Goal: Task Accomplishment & Management: Manage account settings

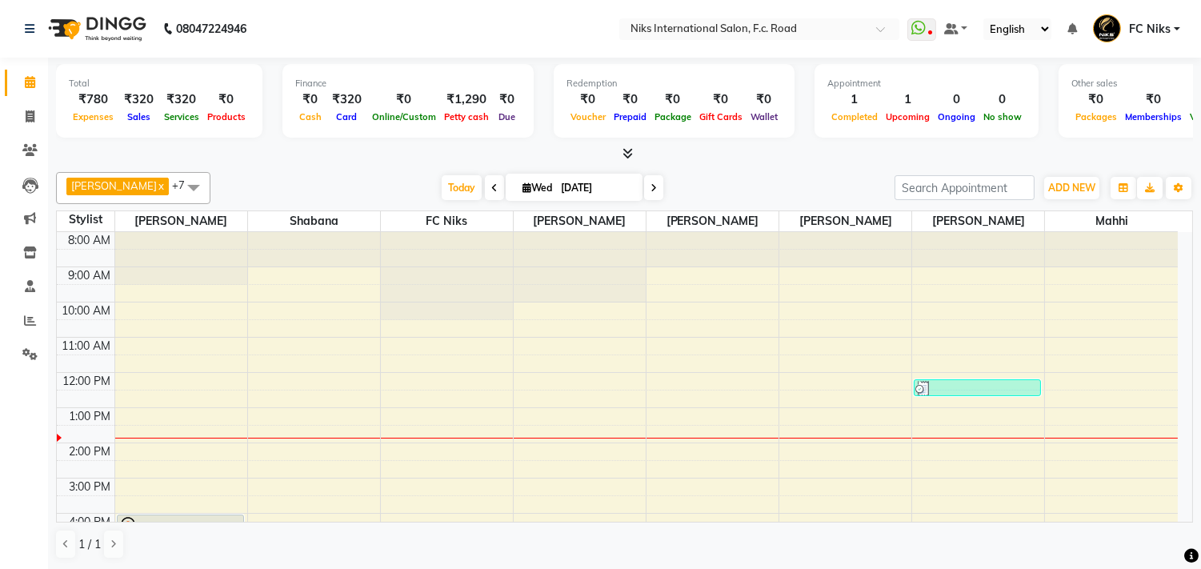
scroll to position [142, 0]
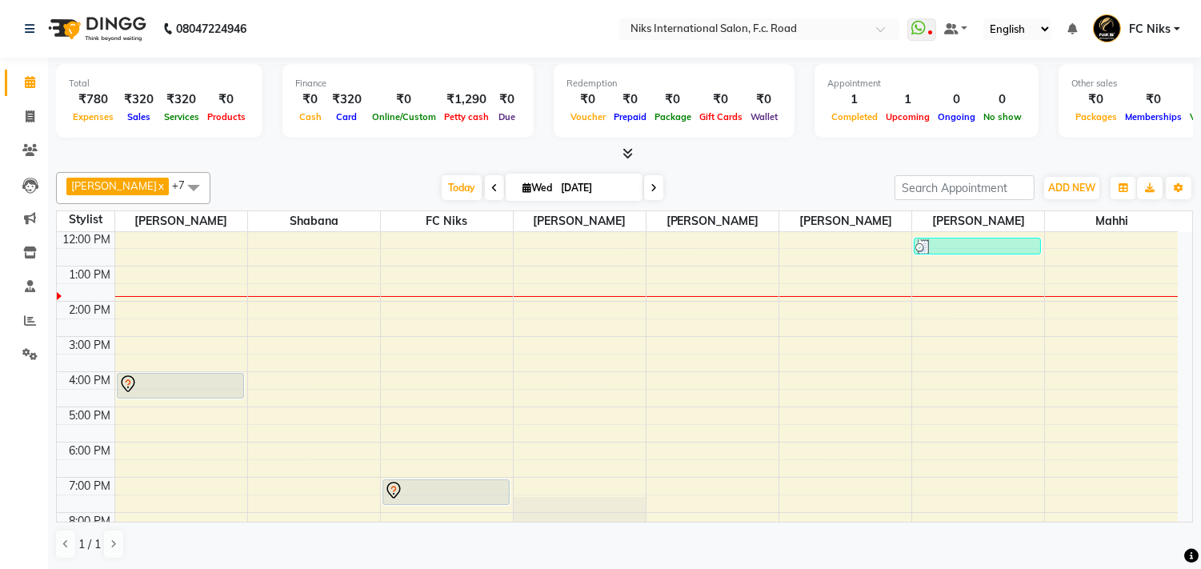
click at [626, 304] on div "8:00 AM 9:00 AM 10:00 AM 11:00 AM 12:00 PM 1:00 PM 2:00 PM 3:00 PM 4:00 PM 5:00…" at bounding box center [617, 353] width 1121 height 527
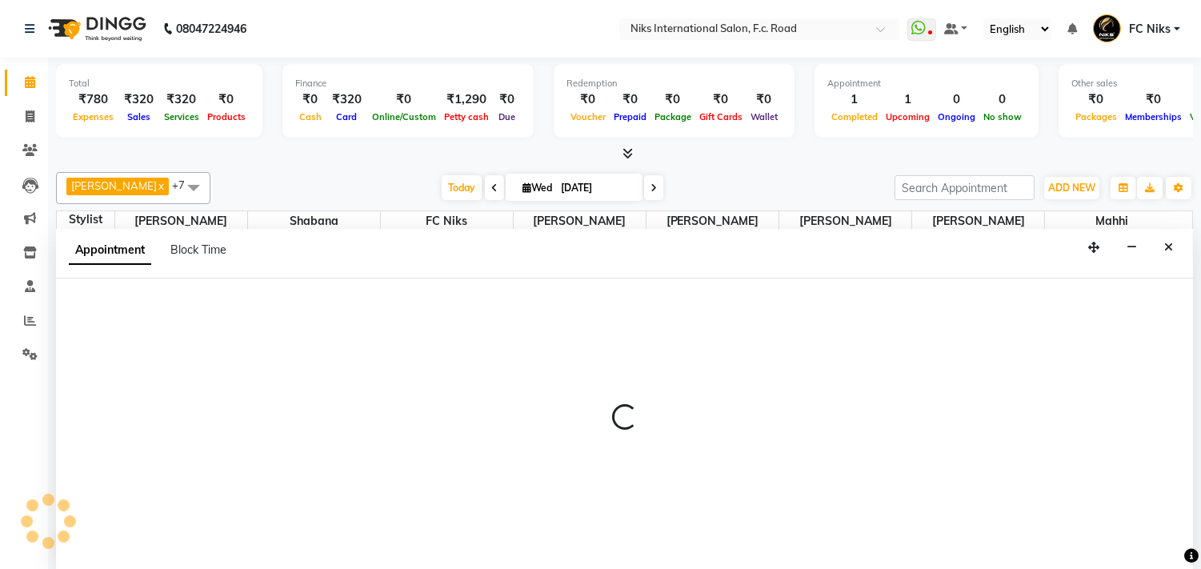
scroll to position [1, 0]
select select "160"
select select "tentative"
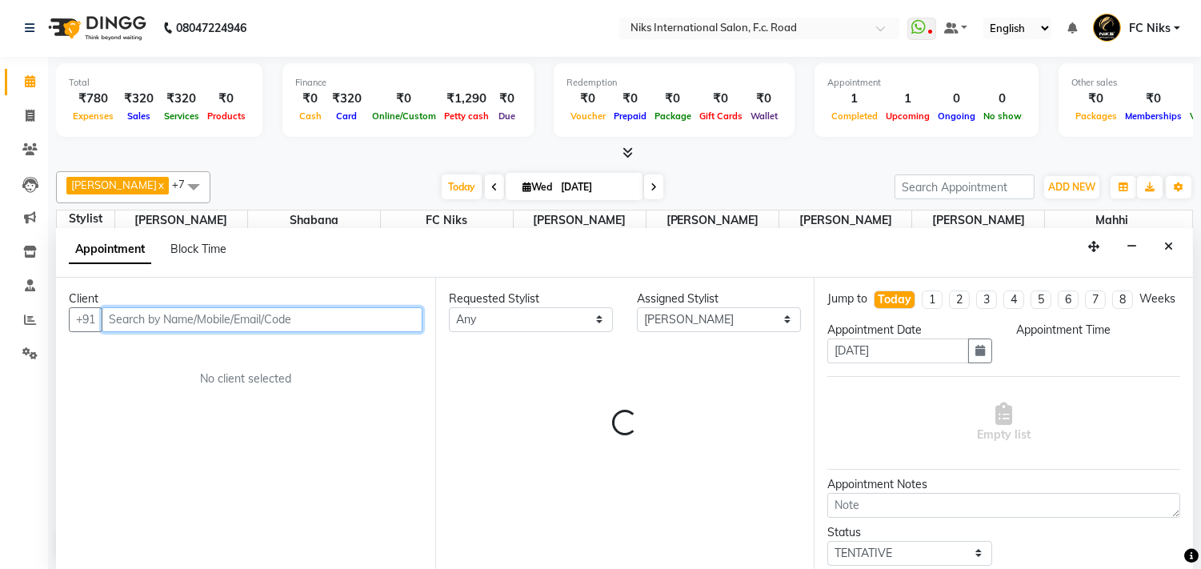
select select "840"
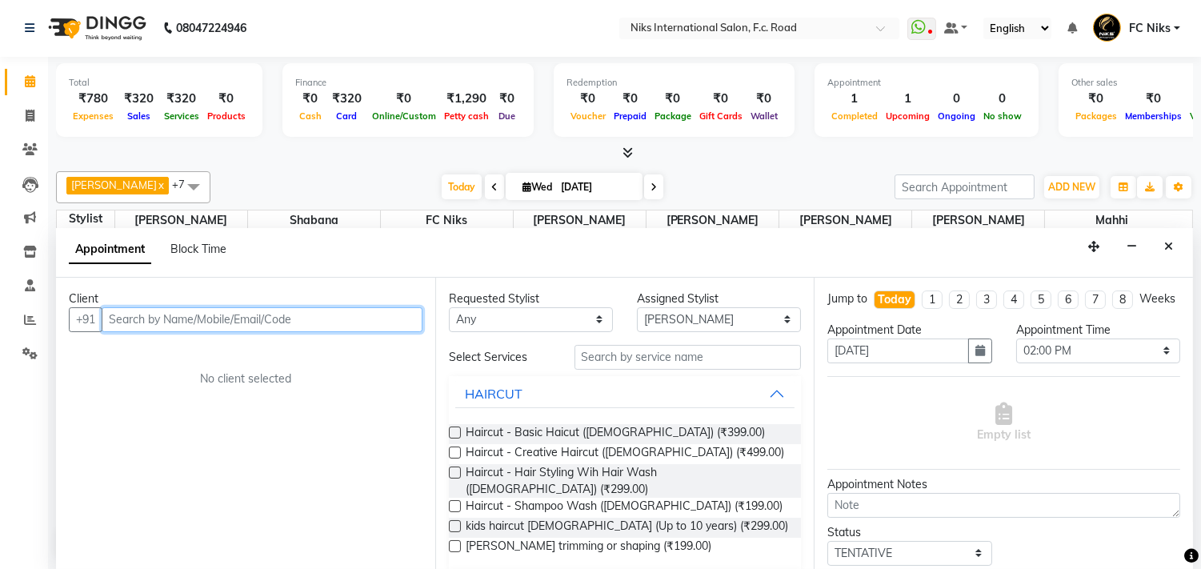
drag, startPoint x: 379, startPoint y: 314, endPoint x: 381, endPoint y: 326, distance: 11.3
click at [380, 326] on input "text" at bounding box center [262, 319] width 321 height 25
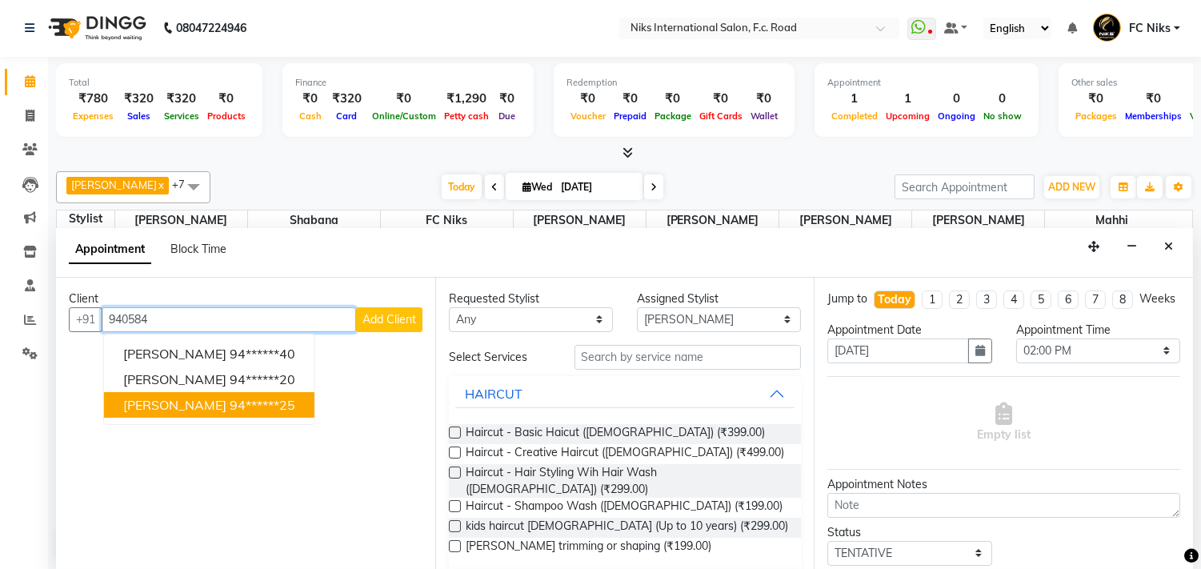
drag, startPoint x: 220, startPoint y: 401, endPoint x: 238, endPoint y: 403, distance: 18.6
click at [238, 403] on ngb-highlight "94******25" at bounding box center [263, 405] width 66 height 16
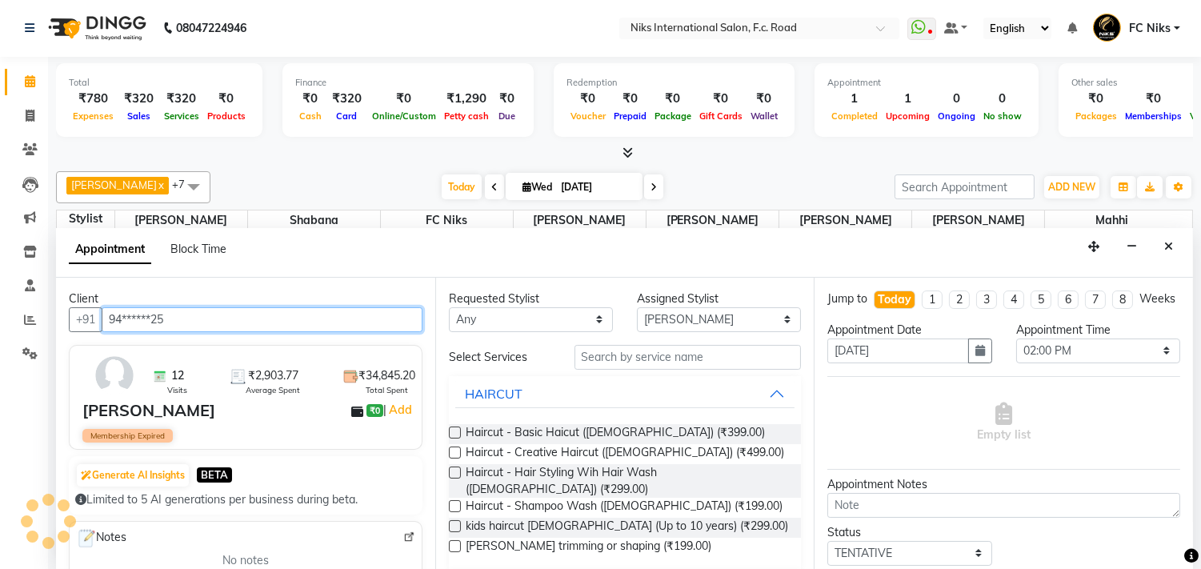
type input "94******25"
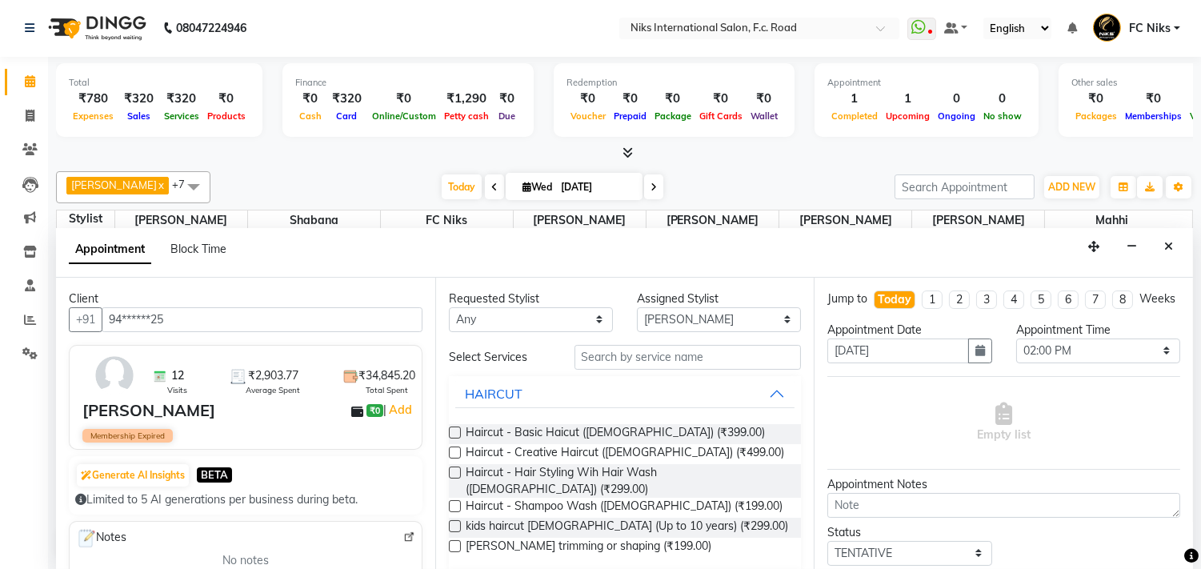
click at [611, 358] on input "text" at bounding box center [688, 357] width 227 height 25
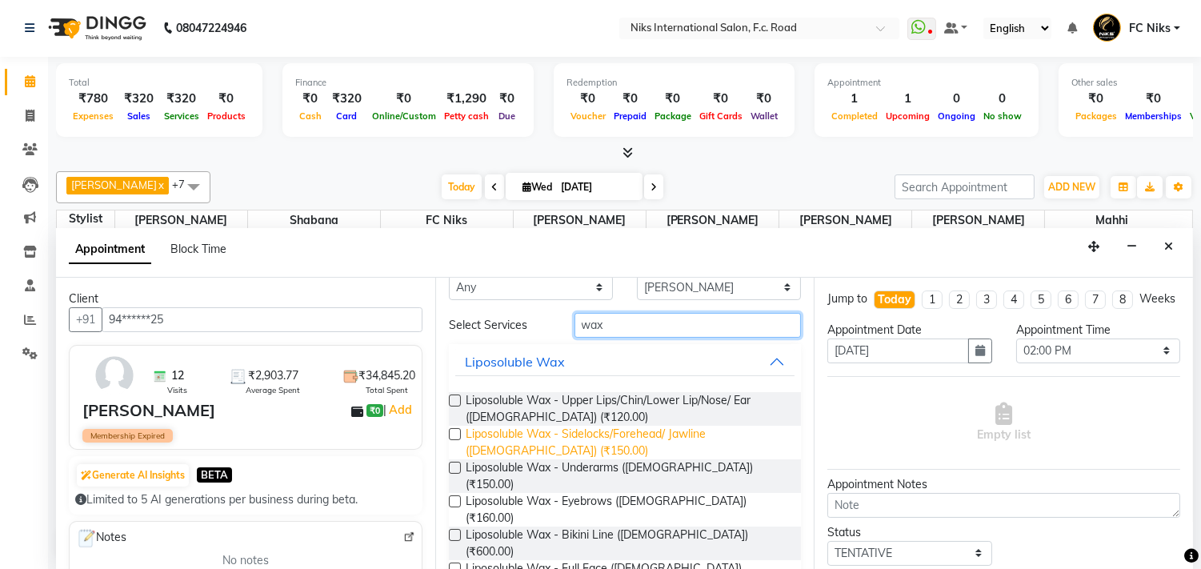
scroll to position [89, 0]
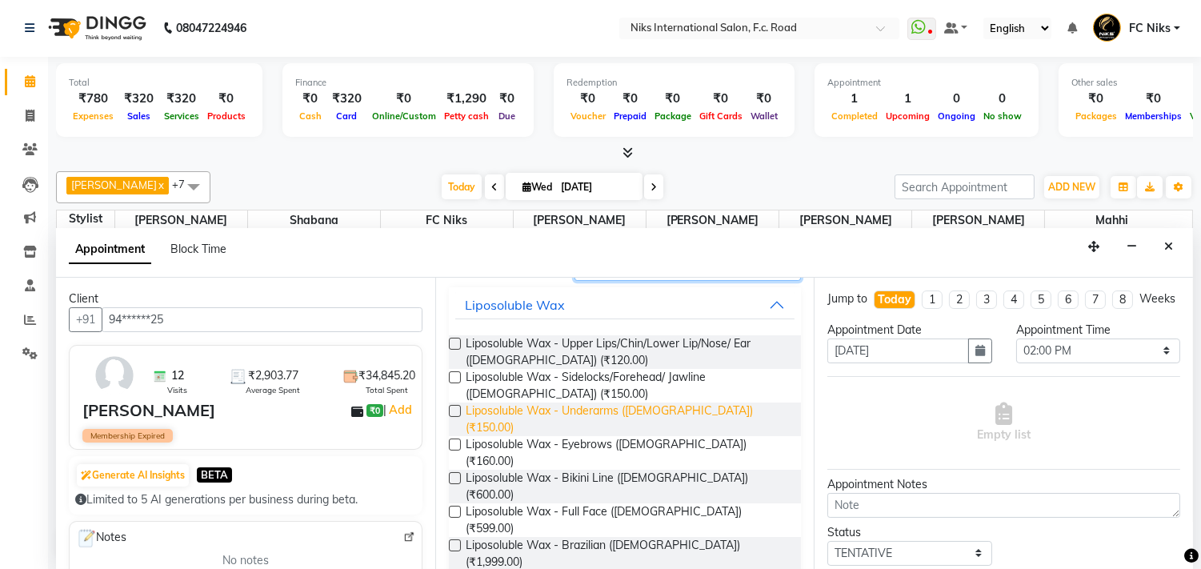
type input "wax"
click at [604, 413] on span "Liposoluble Wax - Underarms ([DEMOGRAPHIC_DATA]) (₹150.00)" at bounding box center [627, 420] width 323 height 34
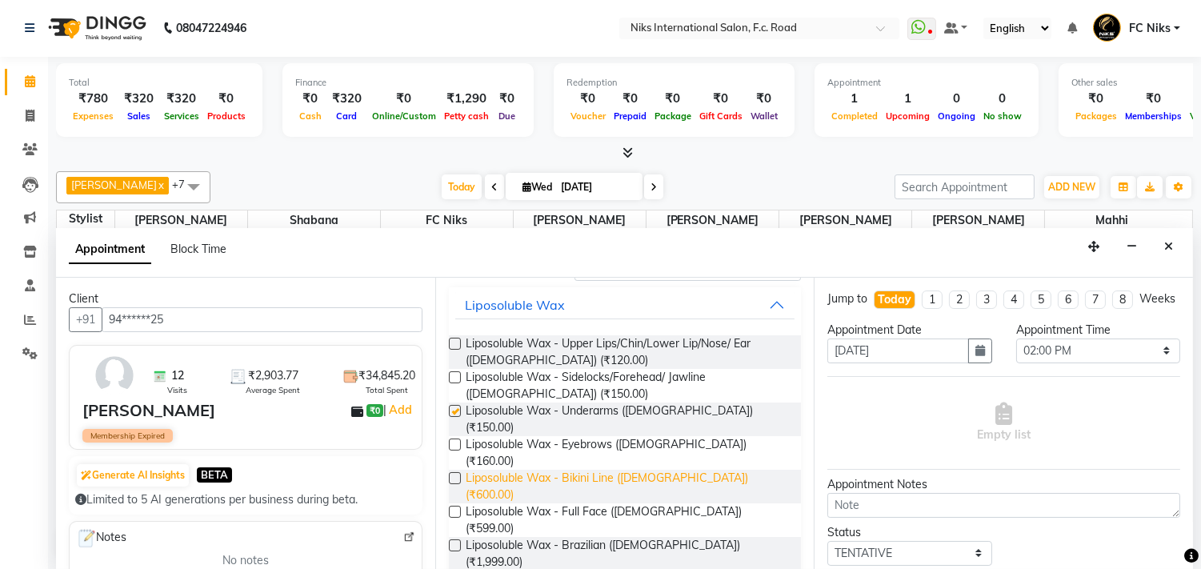
checkbox input "false"
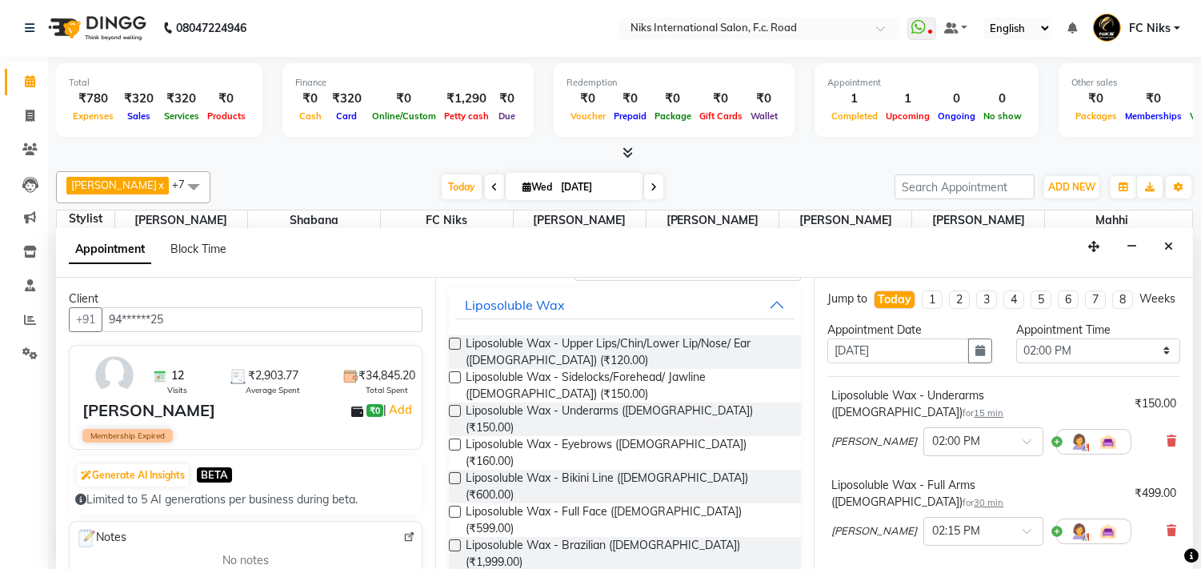
checkbox input "false"
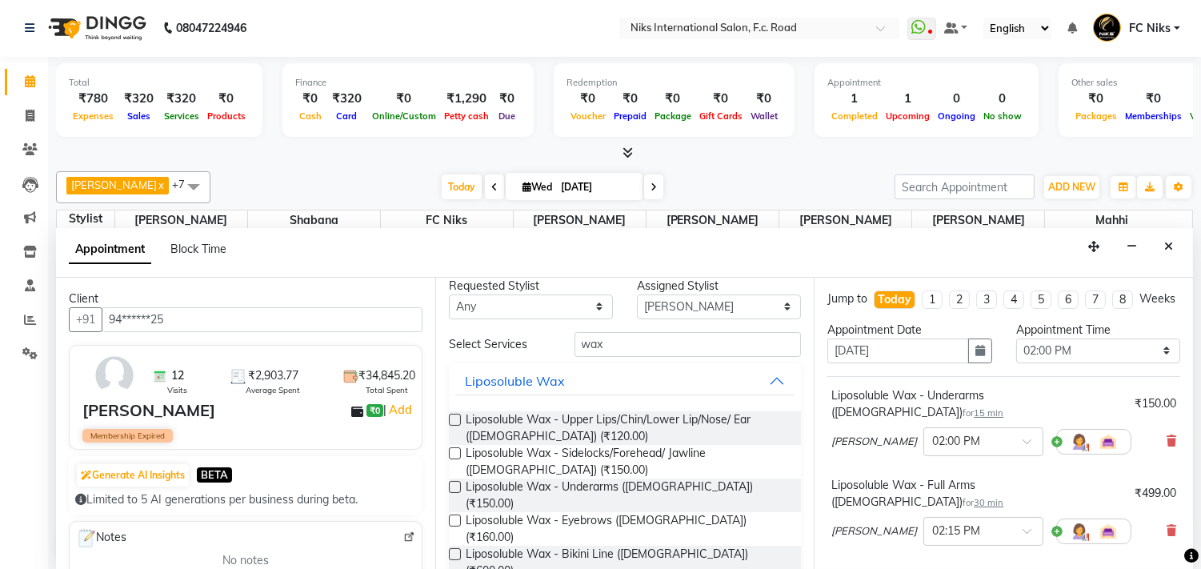
scroll to position [0, 0]
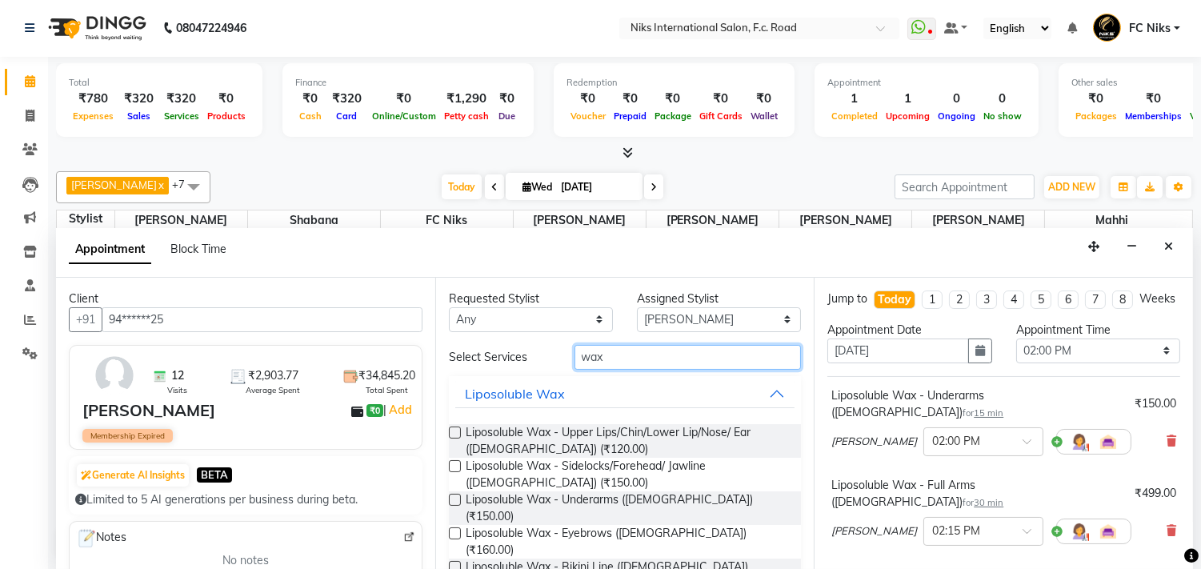
drag, startPoint x: 615, startPoint y: 362, endPoint x: 554, endPoint y: 378, distance: 62.9
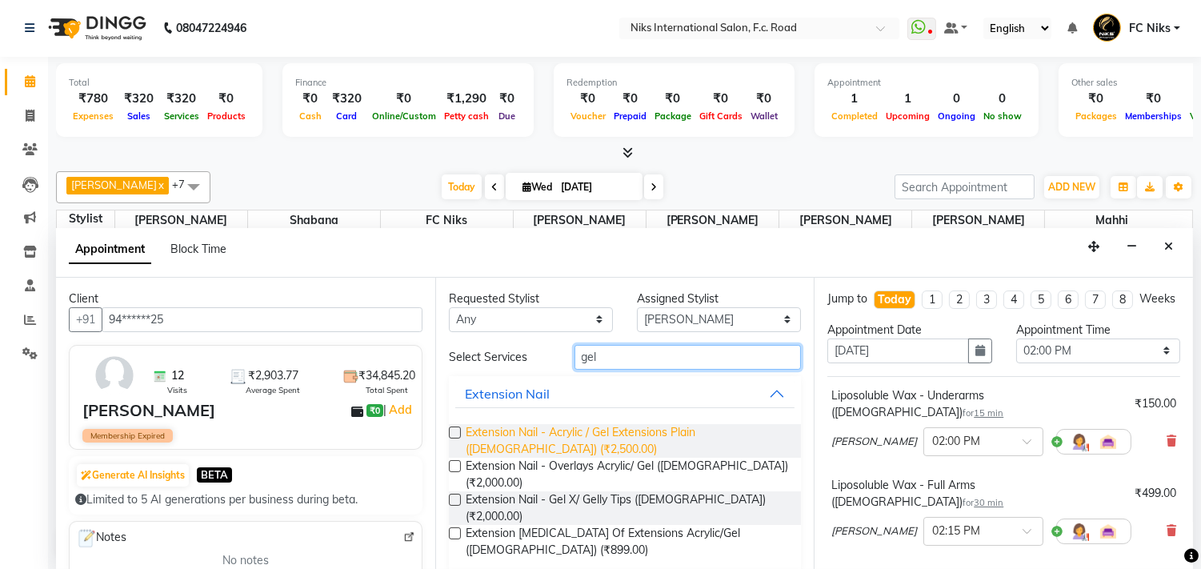
type input "gel"
click at [498, 444] on span "Extension Nail - Acrylic / Gel Extensions Plain ([DEMOGRAPHIC_DATA]) (₹2,500.00)" at bounding box center [627, 441] width 323 height 34
checkbox input "false"
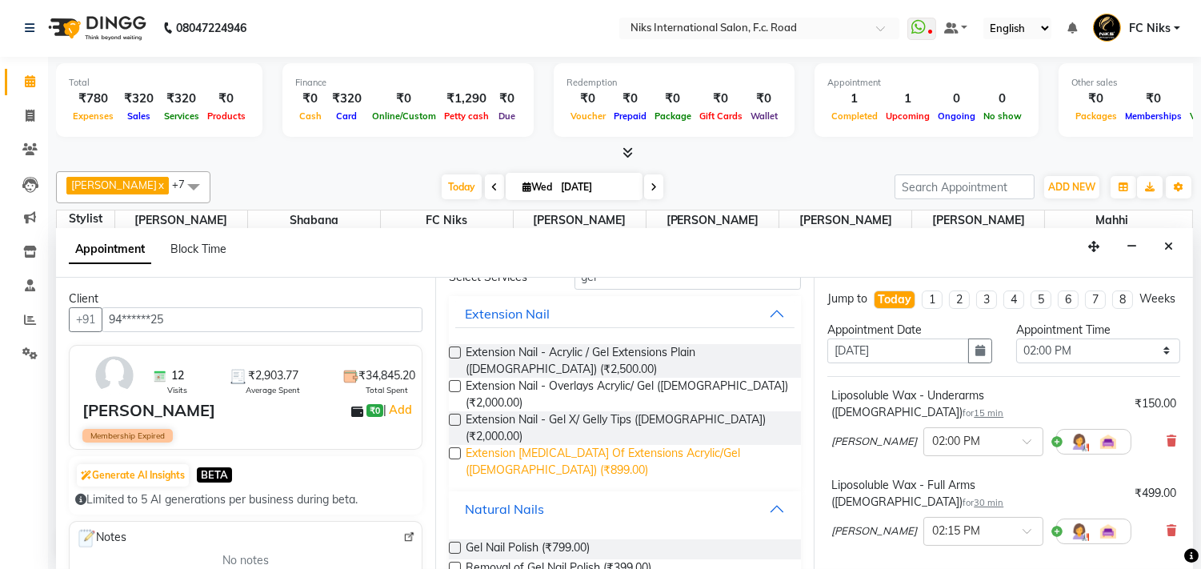
scroll to position [88, 0]
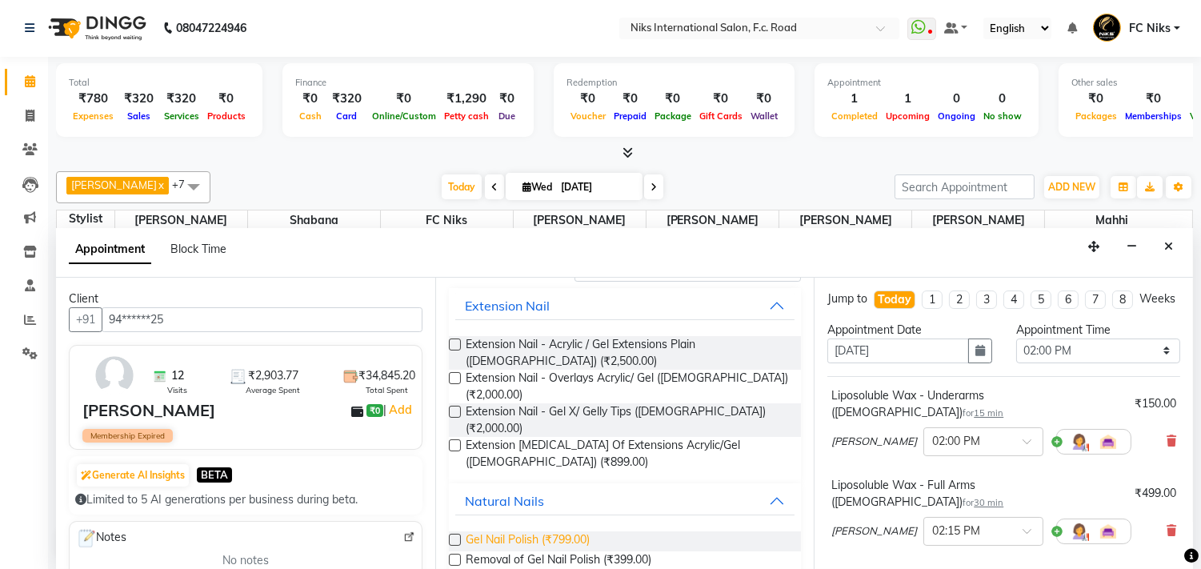
click at [561, 531] on span "Gel Nail Polish (₹799.00)" at bounding box center [528, 541] width 124 height 20
checkbox input "false"
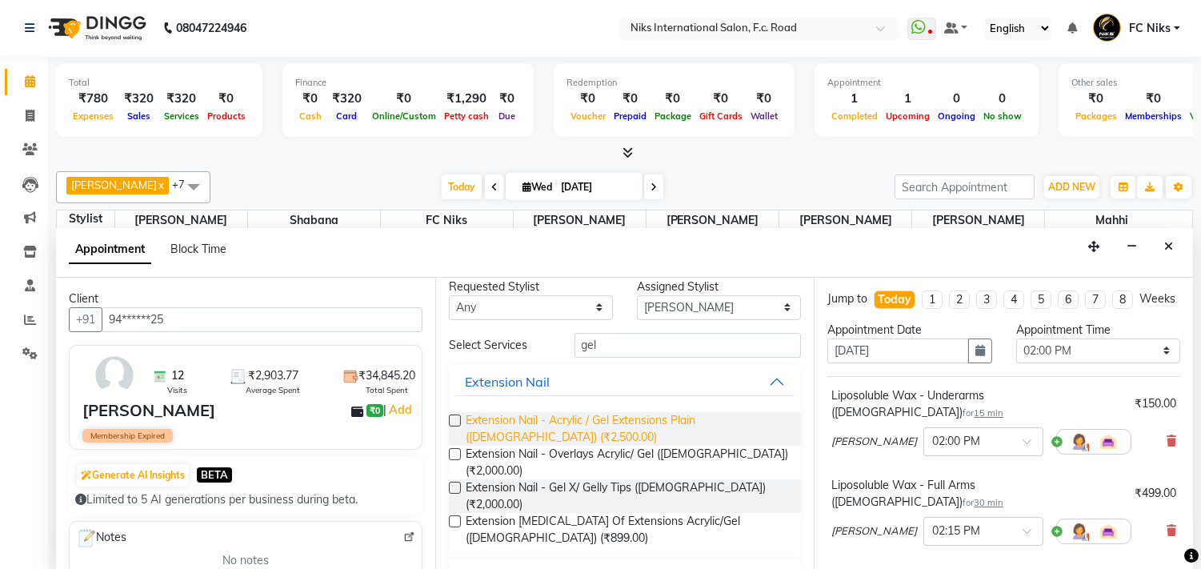
scroll to position [0, 0]
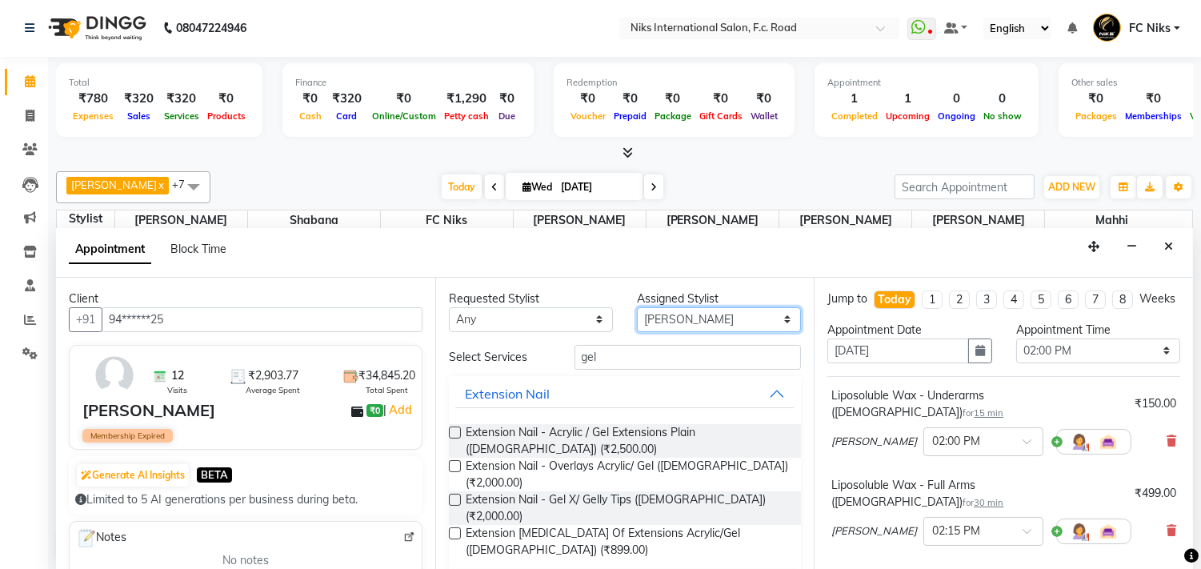
click at [643, 328] on select "Select Abhishek [PERSON_NAME] [PERSON_NAME] FC Niks [PERSON_NAME] [PERSON_NAME]…" at bounding box center [719, 319] width 164 height 25
select select "62714"
click at [637, 307] on select "Select Abhishek [PERSON_NAME] [PERSON_NAME] FC Niks [PERSON_NAME] [PERSON_NAME]…" at bounding box center [719, 319] width 164 height 25
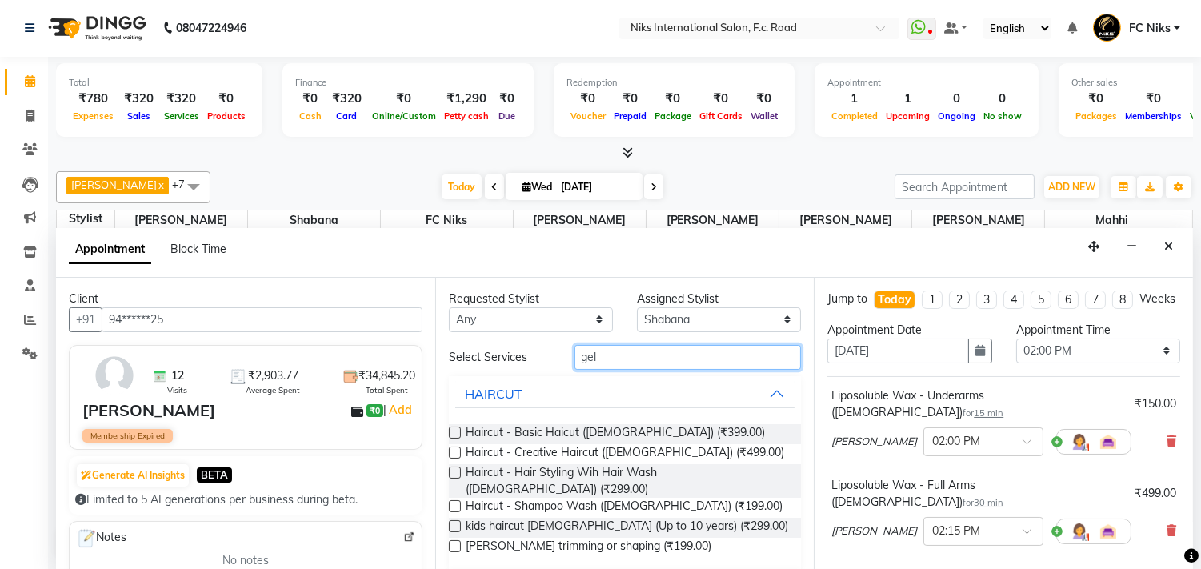
drag, startPoint x: 635, startPoint y: 358, endPoint x: 540, endPoint y: 362, distance: 95.3
click at [542, 362] on div "Select Services gel" at bounding box center [625, 357] width 377 height 25
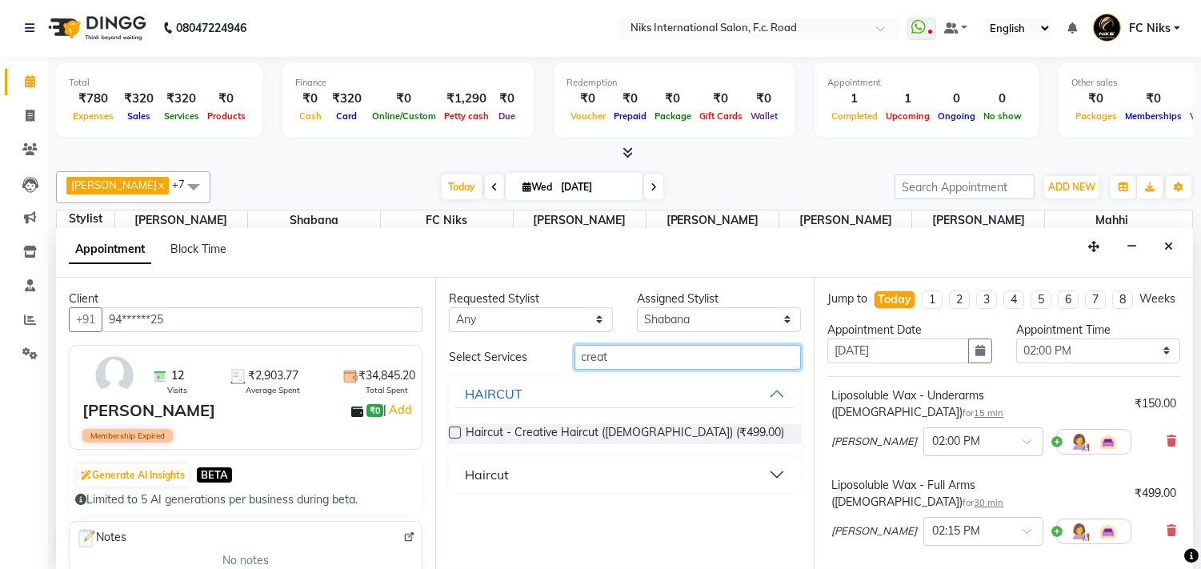
type input "creat"
click at [508, 474] on button "Haircut" at bounding box center [625, 474] width 340 height 29
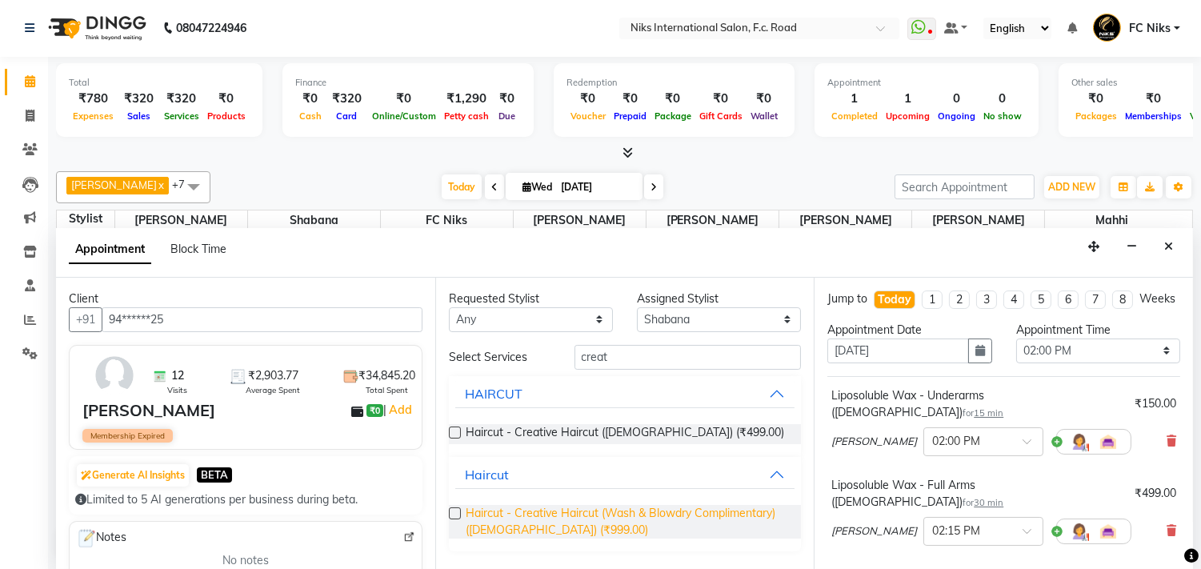
click at [521, 521] on span "Haircut - Creative Haircut (Wash & Blowdry Complimentary) ([DEMOGRAPHIC_DATA]) …" at bounding box center [627, 522] width 323 height 34
checkbox input "false"
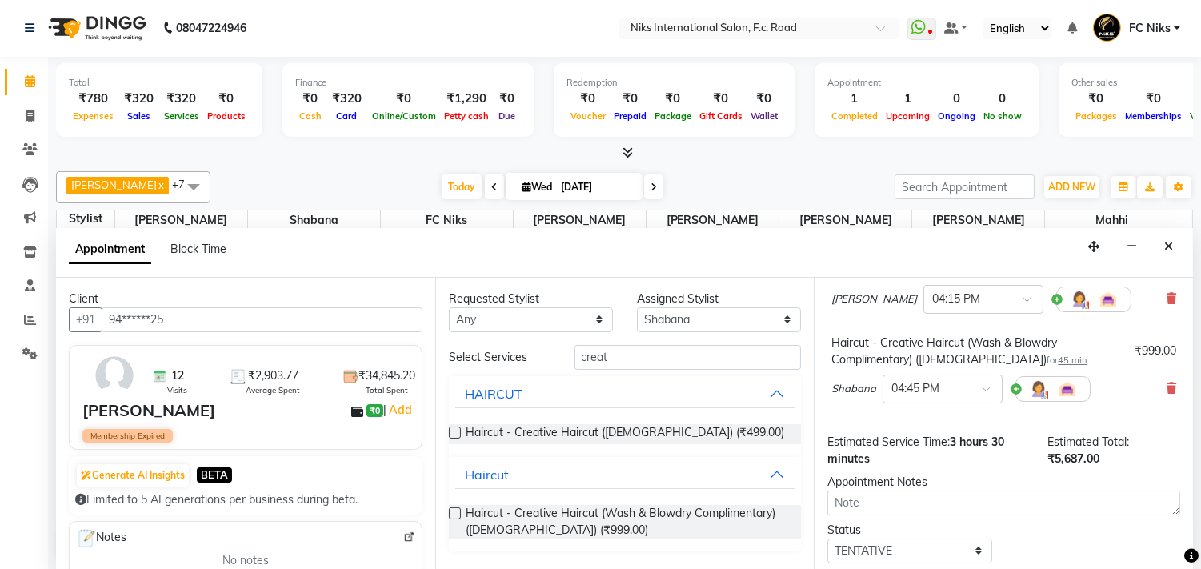
scroll to position [504, 0]
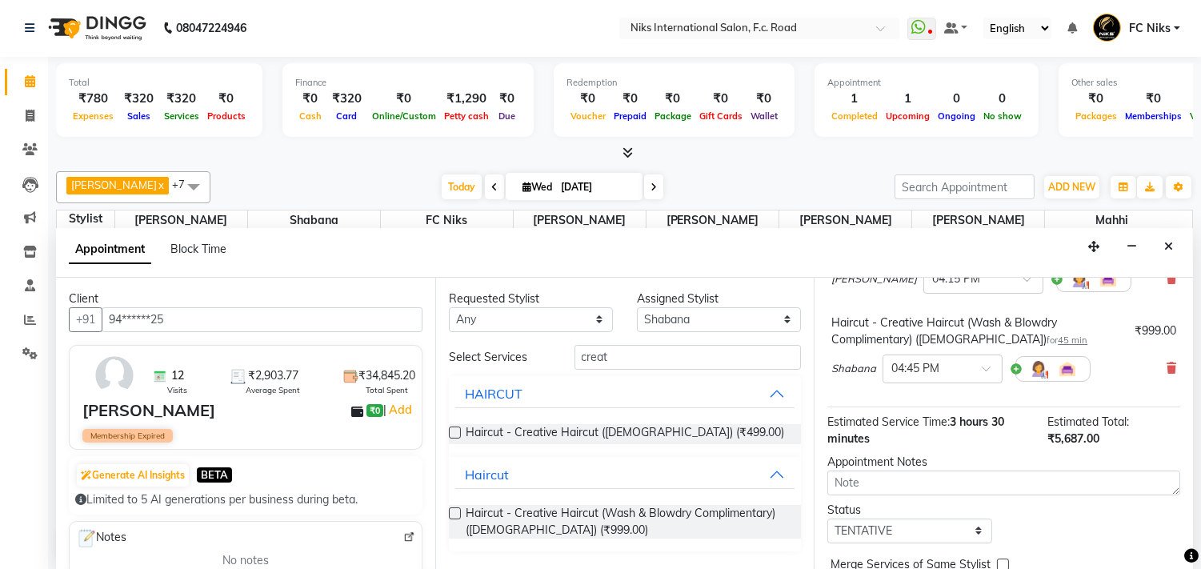
click at [1001, 559] on label at bounding box center [1003, 565] width 12 height 12
click at [1001, 561] on input "checkbox" at bounding box center [1002, 566] width 10 height 10
checkbox input "true"
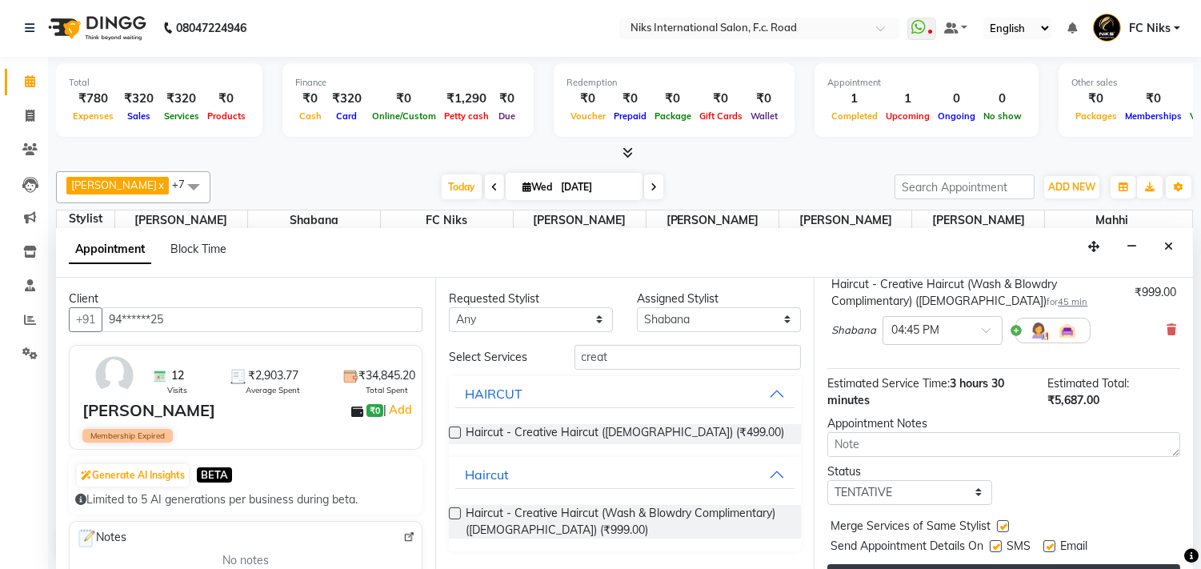
click at [1023, 564] on button "Book" at bounding box center [1003, 578] width 353 height 29
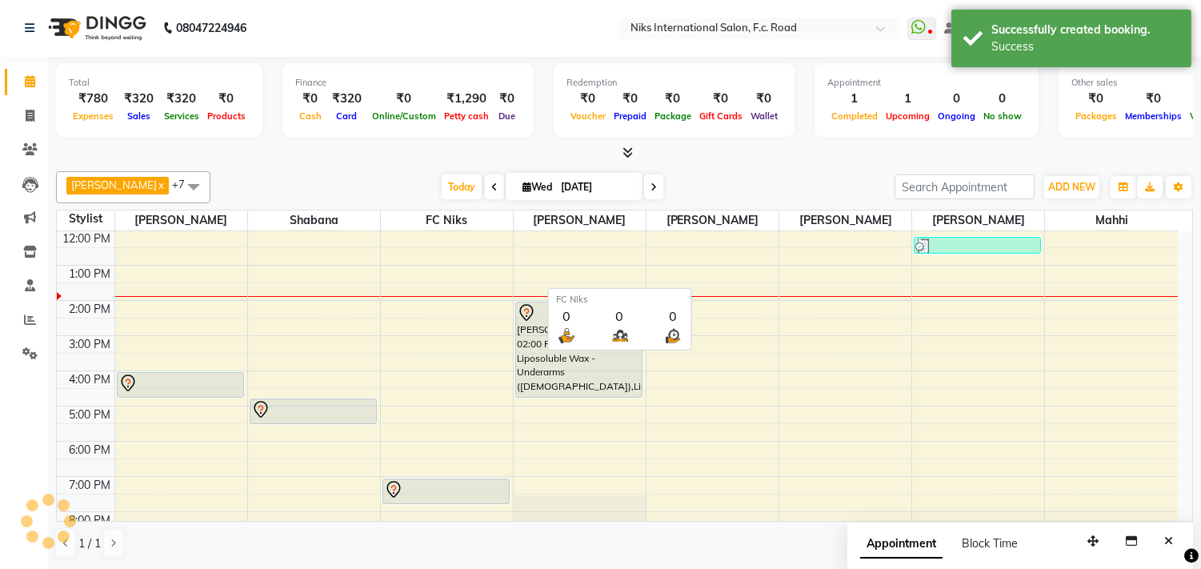
scroll to position [0, 0]
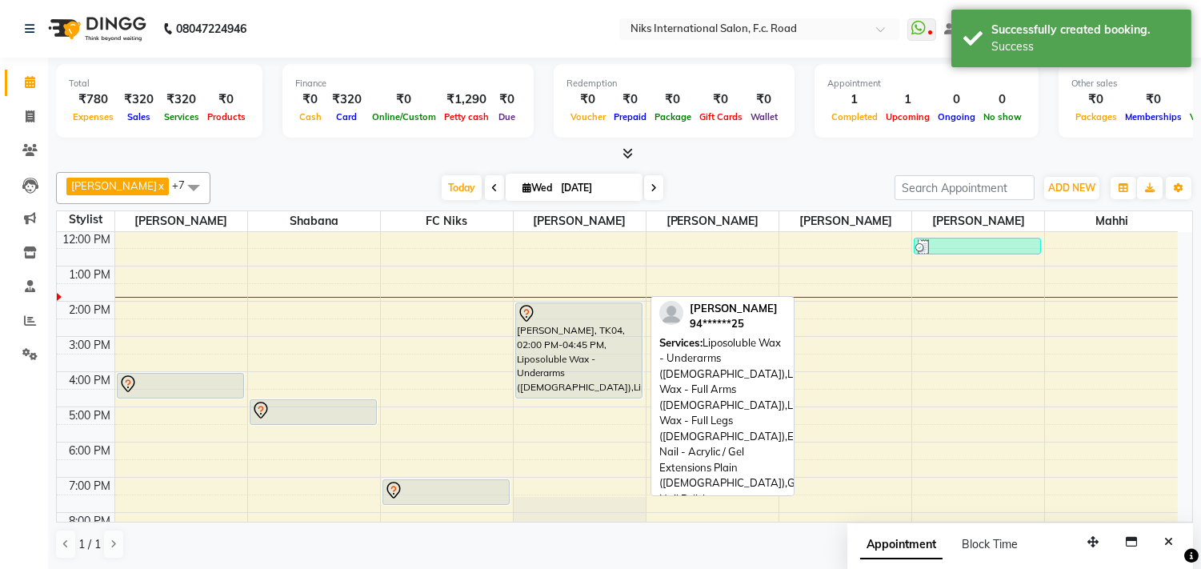
click at [546, 315] on div at bounding box center [579, 313] width 124 height 19
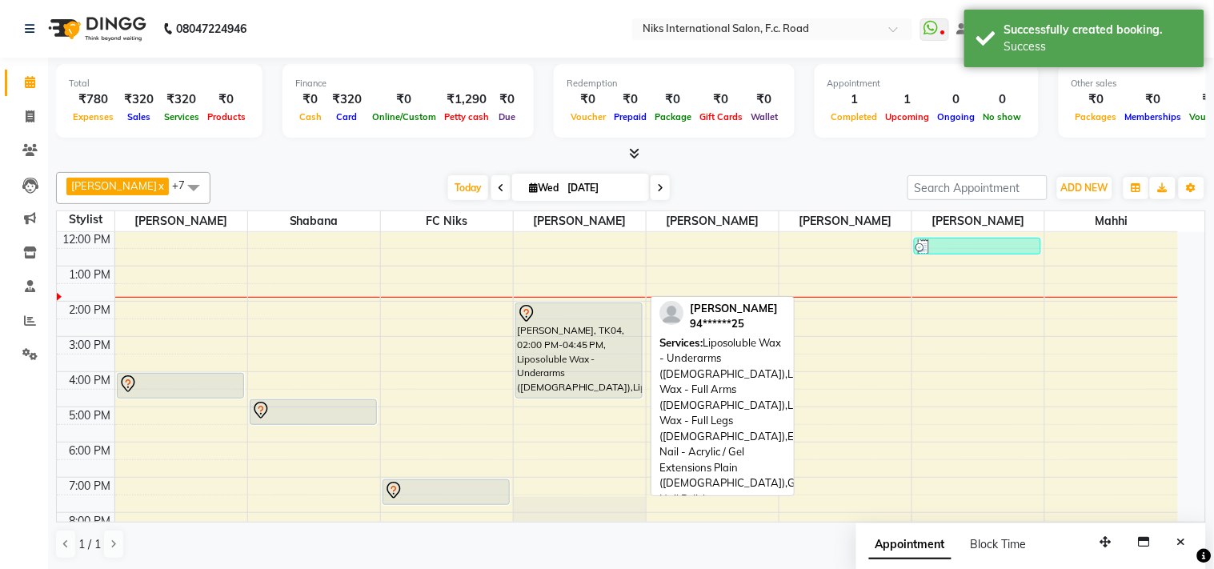
select select "7"
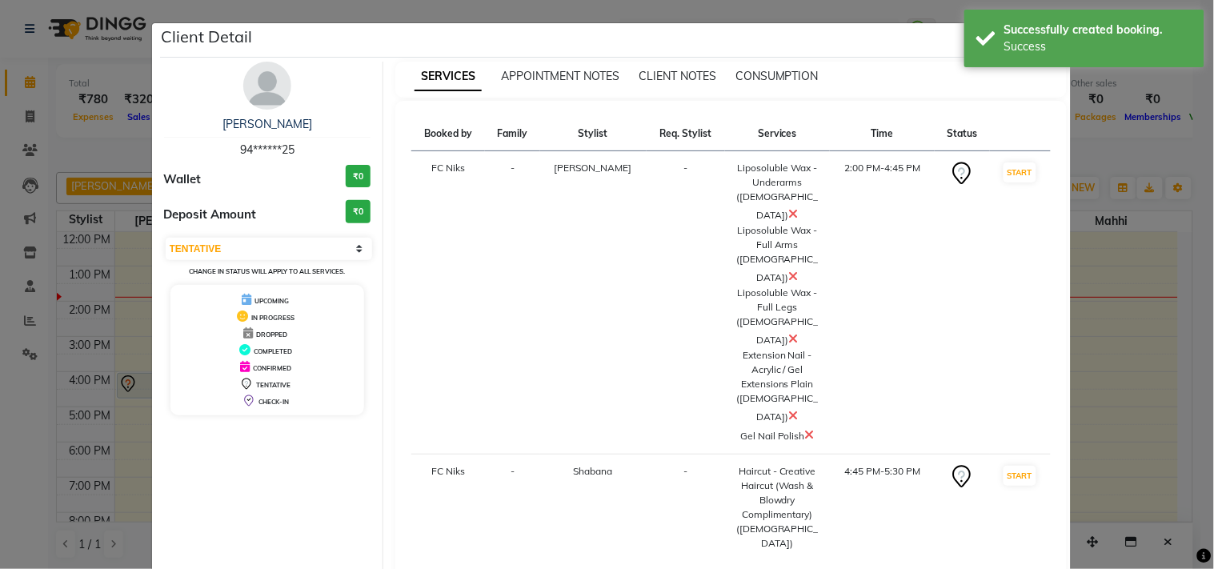
select select "service"
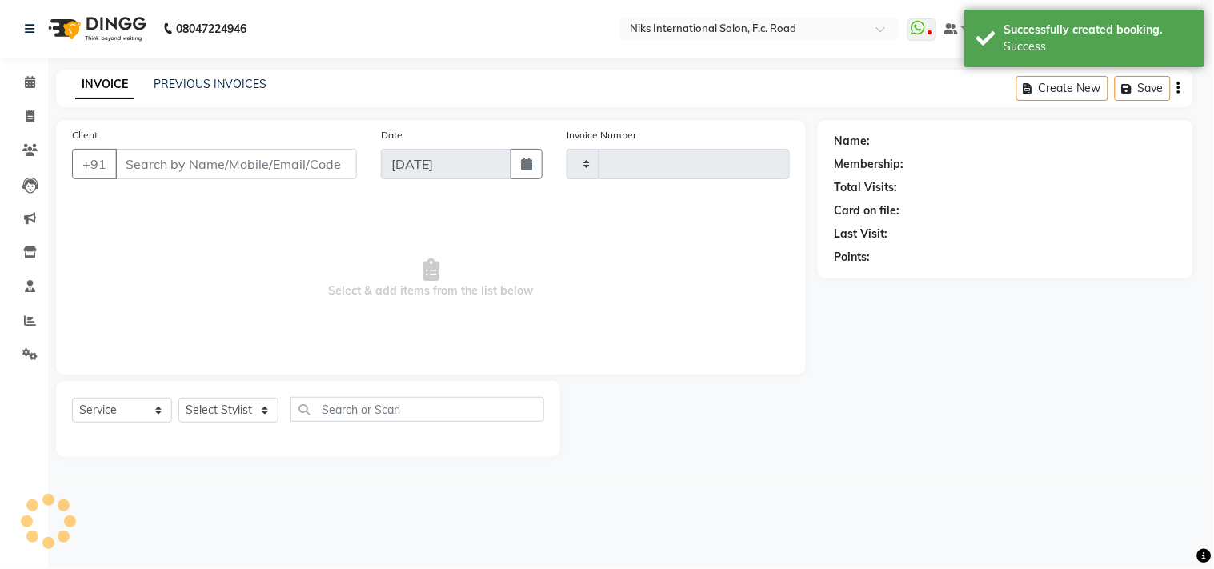
type input "1834"
select select "7"
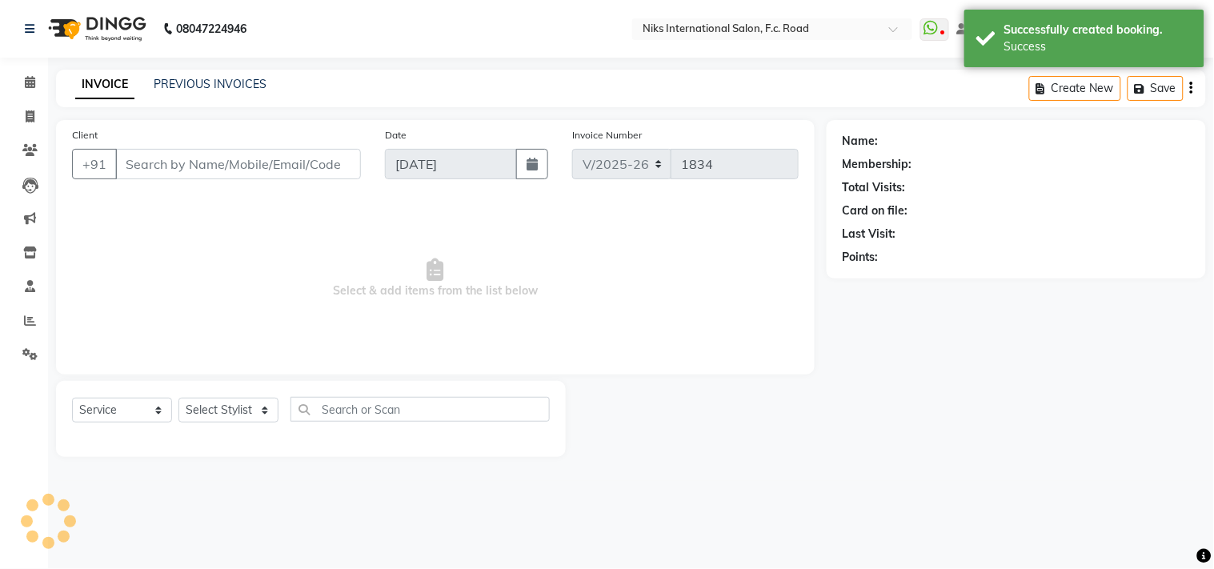
type input "94******25"
select select "62714"
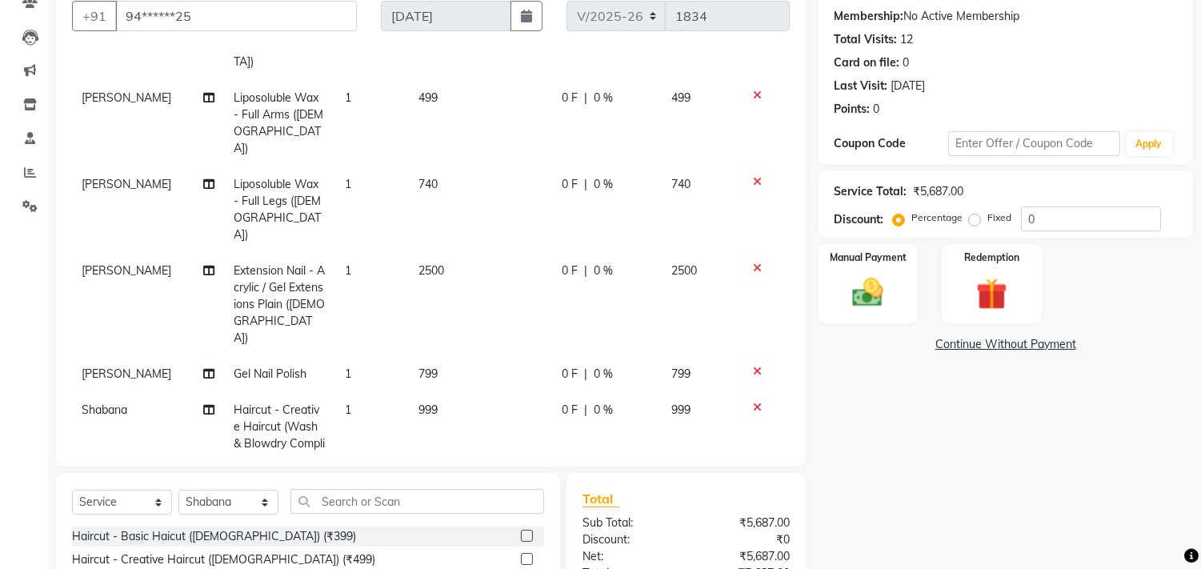
scroll to position [126, 0]
click at [880, 278] on img at bounding box center [868, 293] width 53 height 38
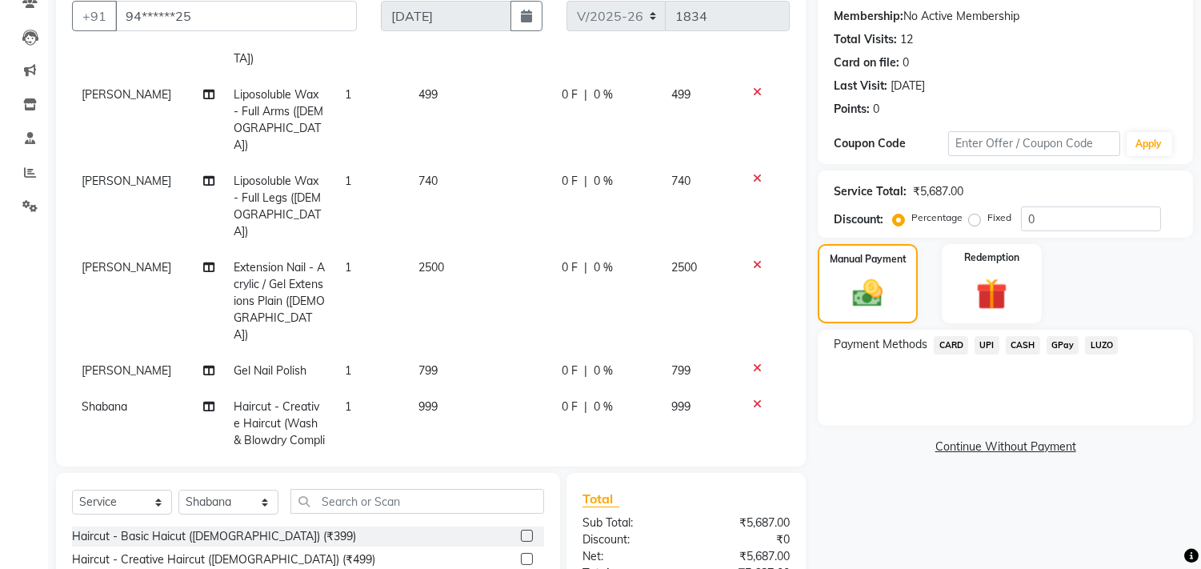
scroll to position [59, 0]
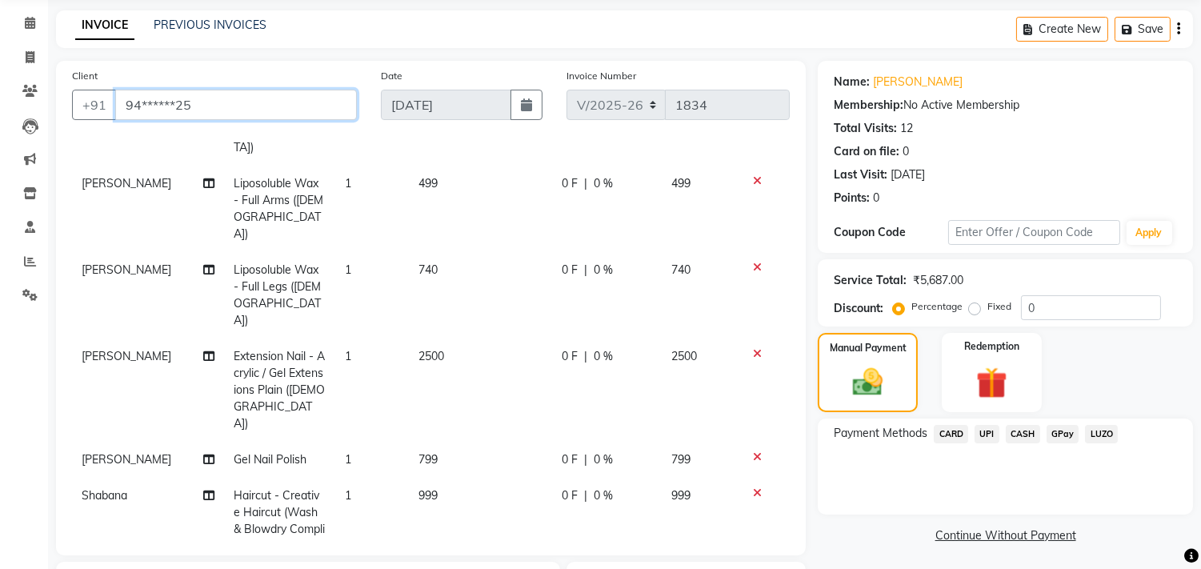
click at [300, 117] on input "94******25" at bounding box center [236, 105] width 242 height 30
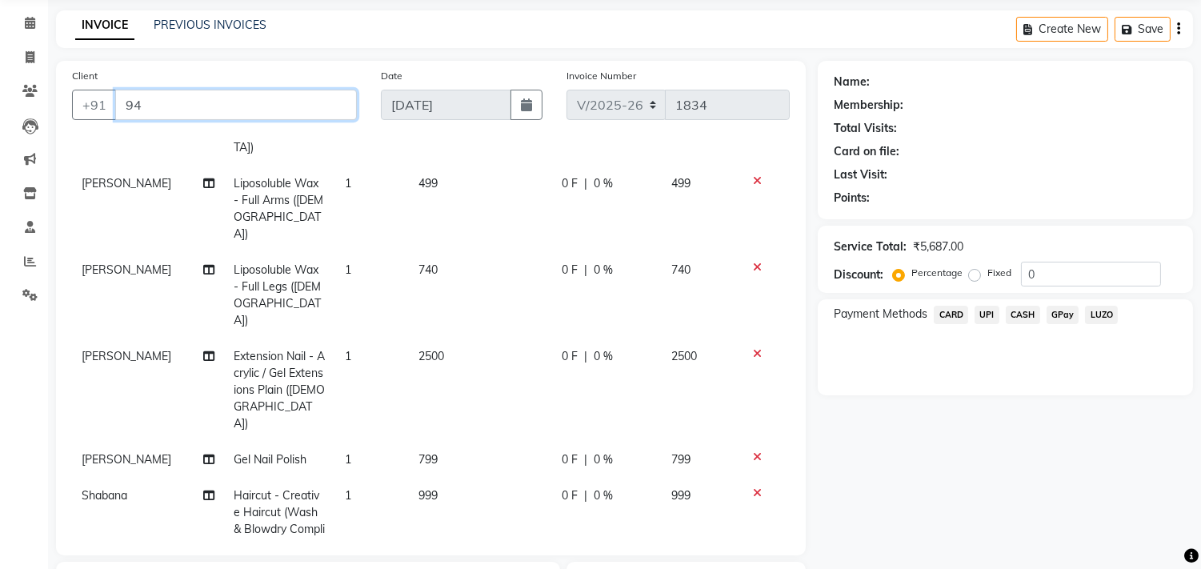
type input "9"
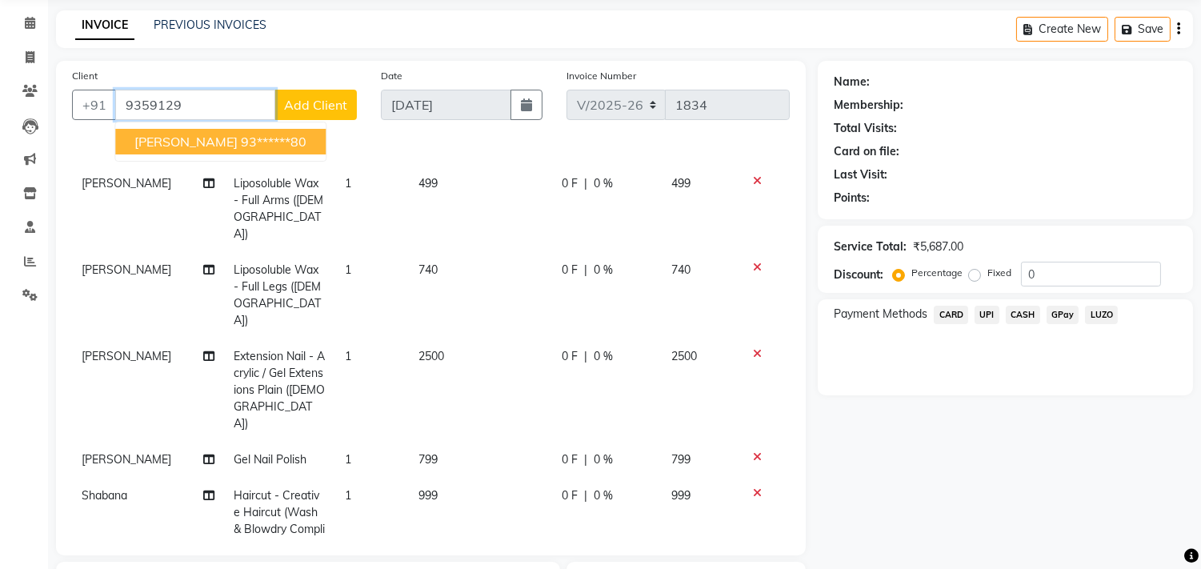
click at [242, 138] on button "[PERSON_NAME] 93******80" at bounding box center [220, 142] width 210 height 26
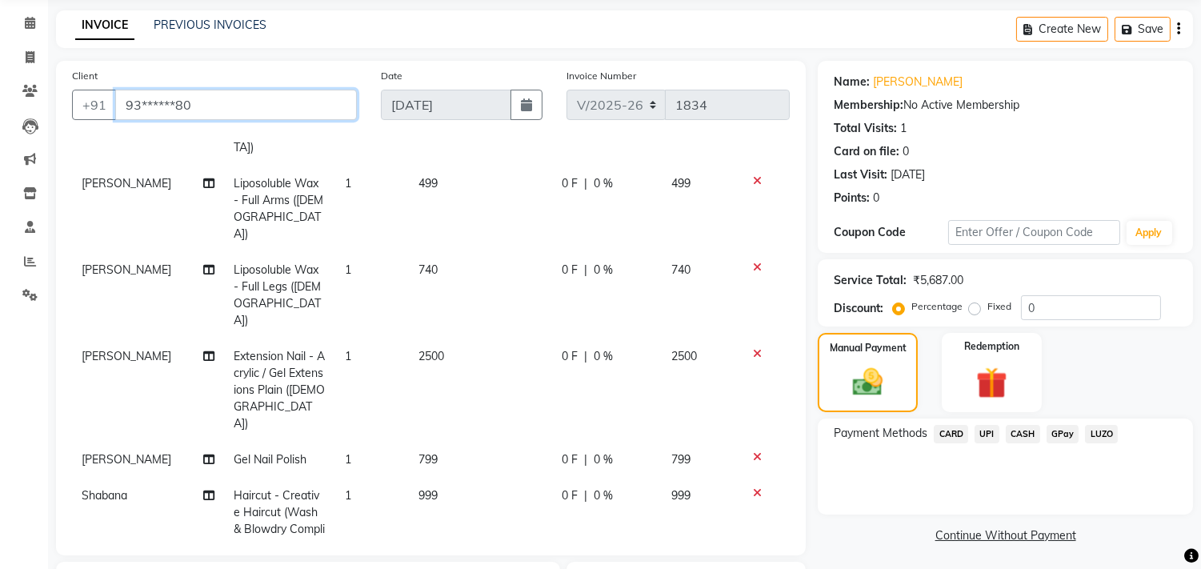
click at [252, 104] on input "93******80" at bounding box center [236, 105] width 242 height 30
type input "9"
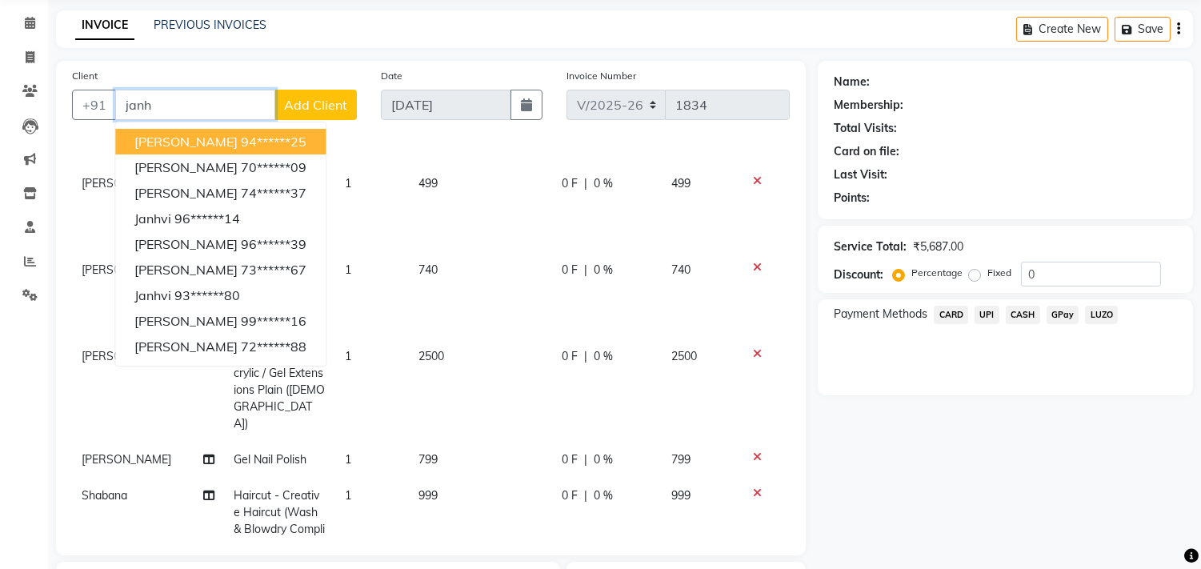
click at [241, 144] on ngb-highlight "94******25" at bounding box center [274, 142] width 66 height 16
type input "94******25"
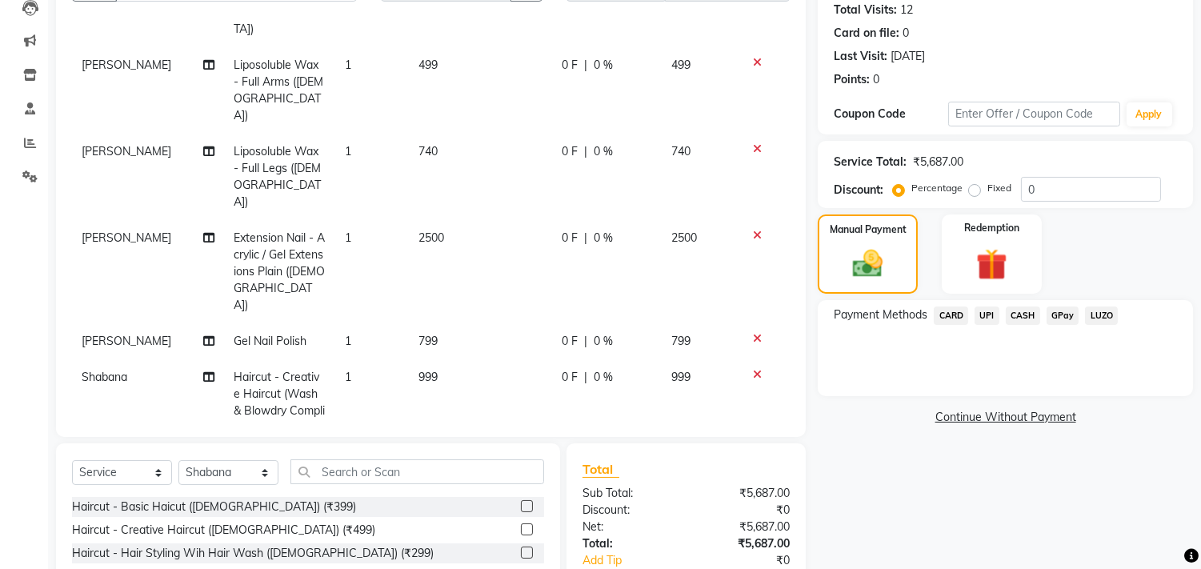
scroll to position [148, 0]
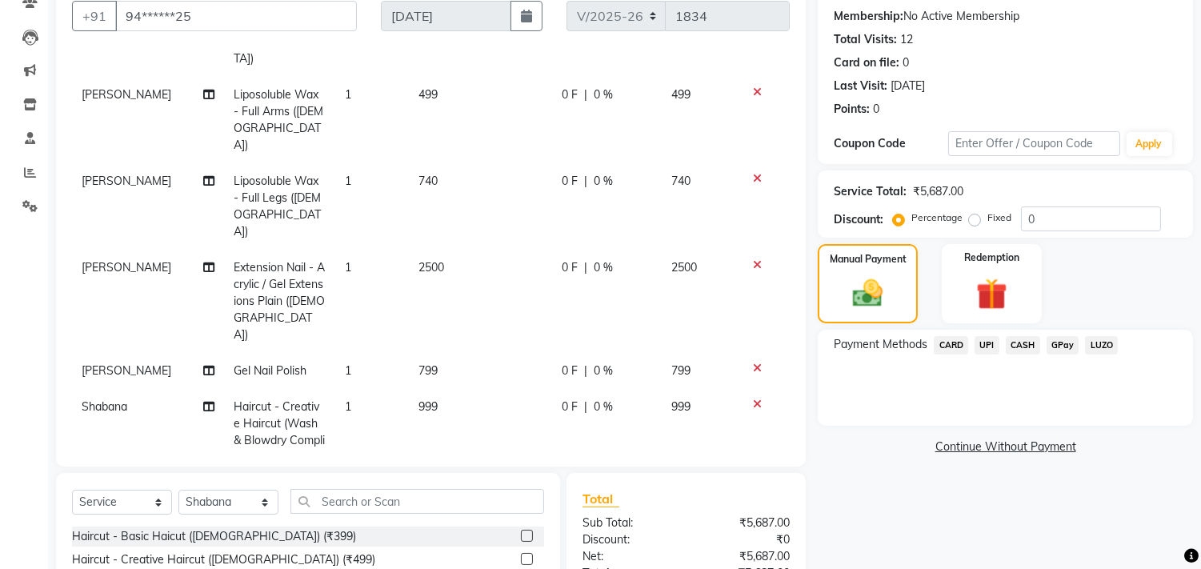
click at [949, 336] on span "CARD" at bounding box center [951, 345] width 34 height 18
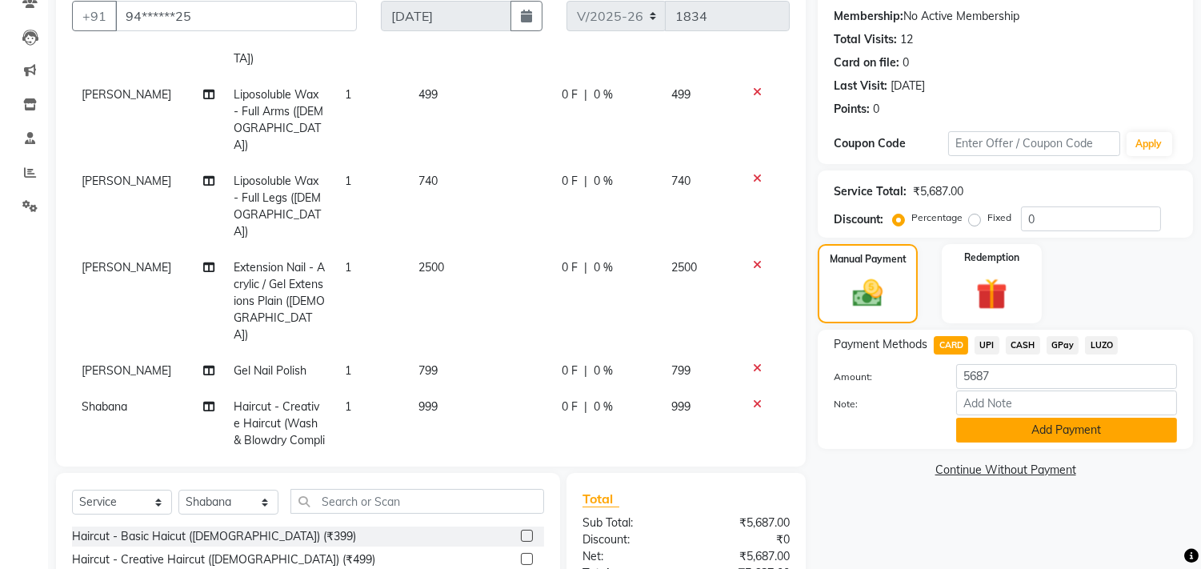
click at [1053, 426] on button "Add Payment" at bounding box center [1066, 430] width 221 height 25
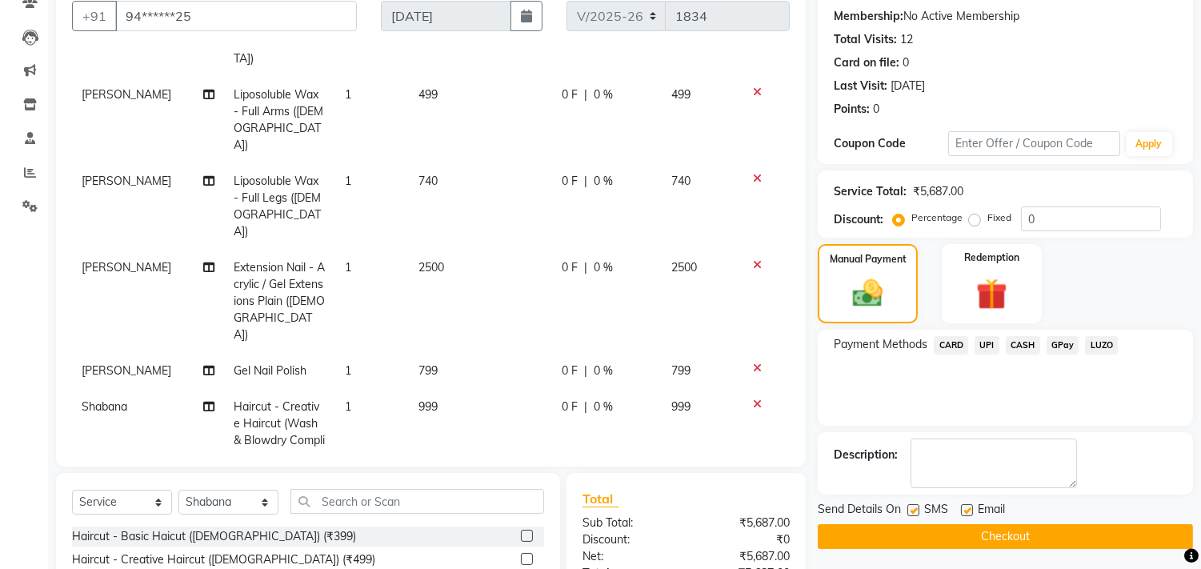
scroll to position [312, 0]
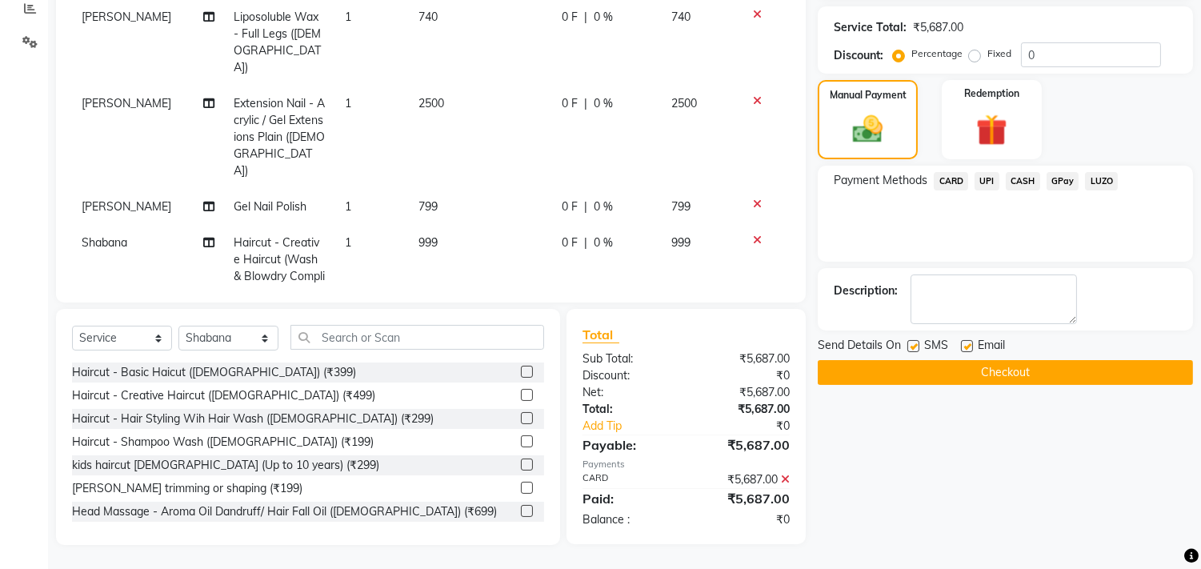
click at [994, 366] on button "Checkout" at bounding box center [1005, 372] width 375 height 25
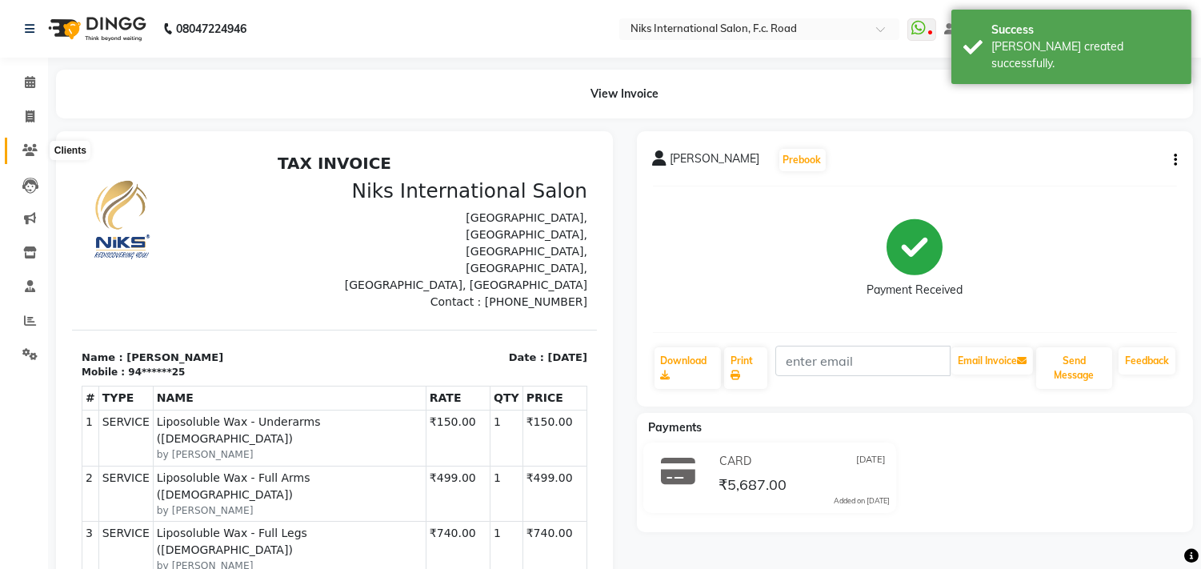
click at [38, 149] on span at bounding box center [30, 151] width 28 height 18
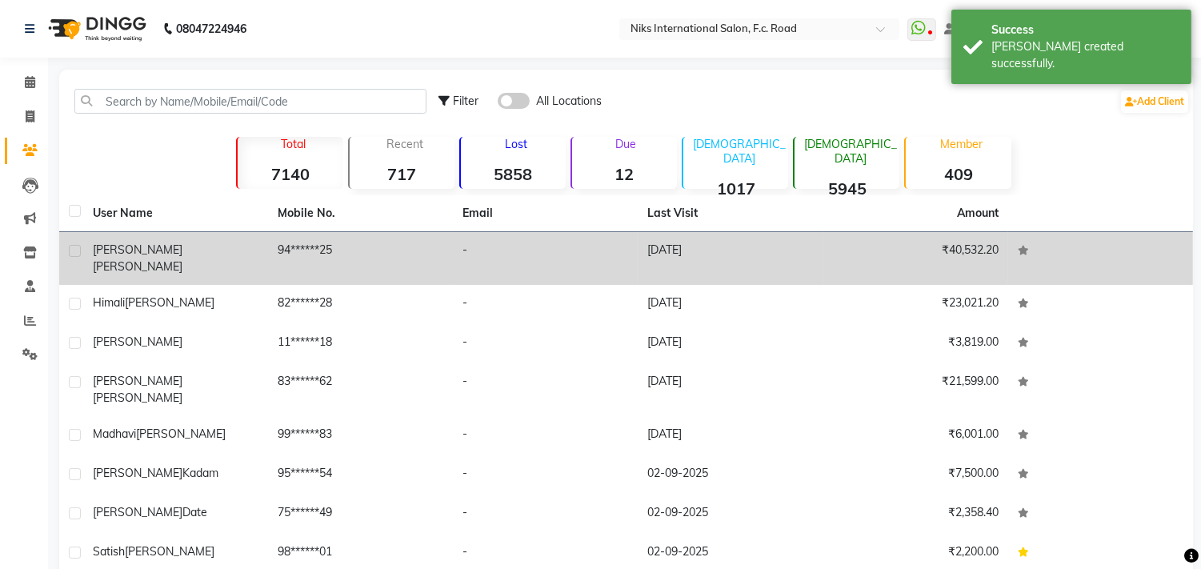
click at [148, 259] on span "[PERSON_NAME]" at bounding box center [138, 266] width 90 height 14
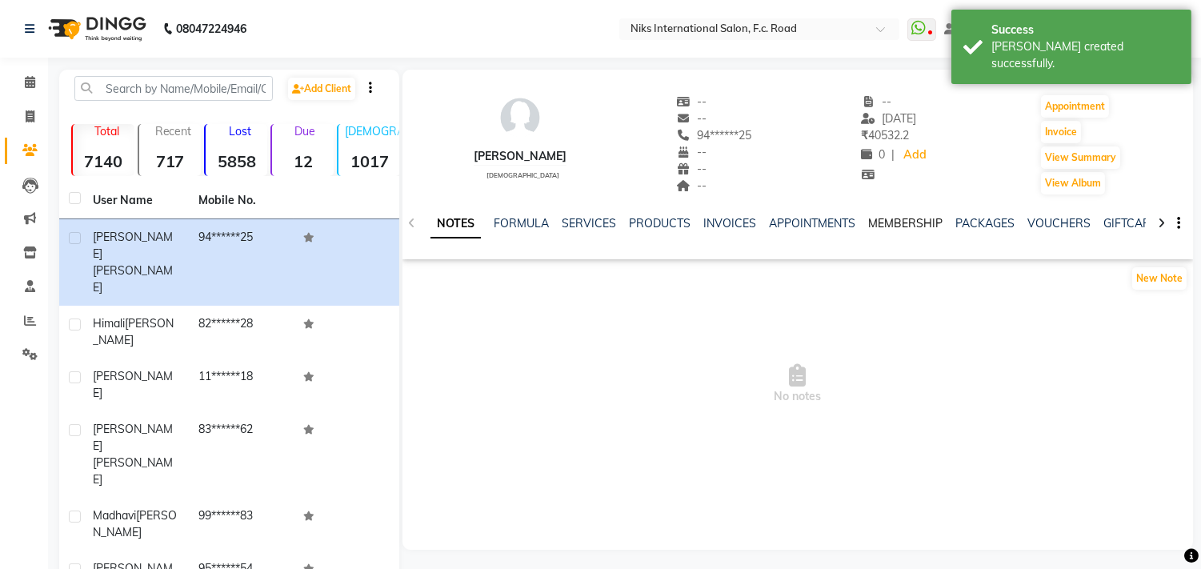
click at [892, 226] on link "MEMBERSHIP" at bounding box center [905, 223] width 74 height 14
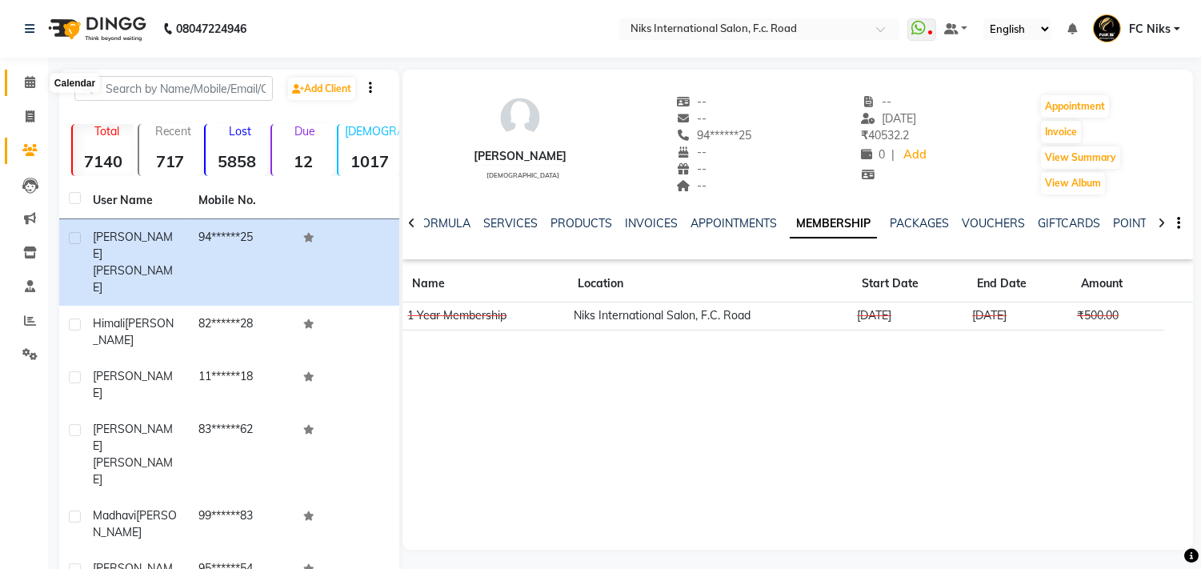
click at [20, 77] on span at bounding box center [30, 83] width 28 height 18
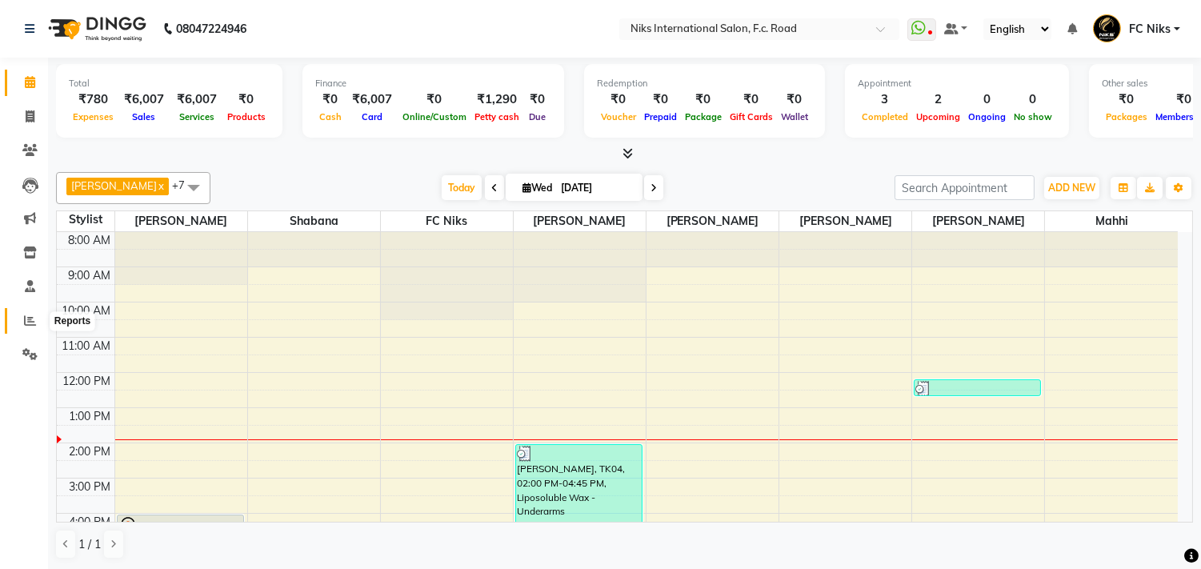
click at [27, 316] on icon at bounding box center [30, 320] width 12 height 12
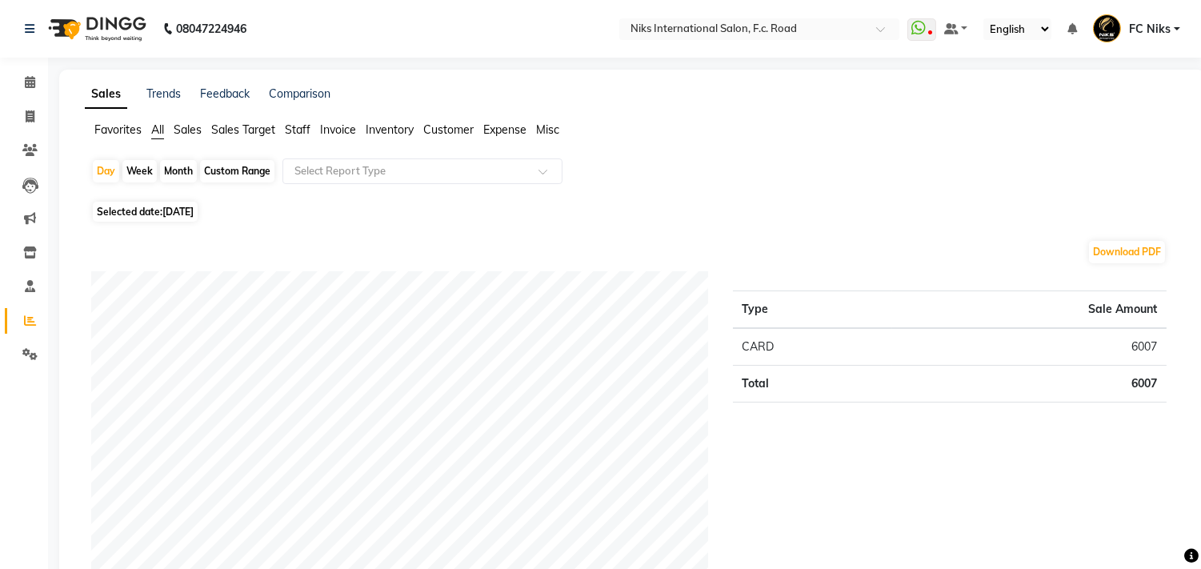
click at [174, 170] on div "Month" at bounding box center [178, 171] width 37 height 22
select select "9"
select select "2025"
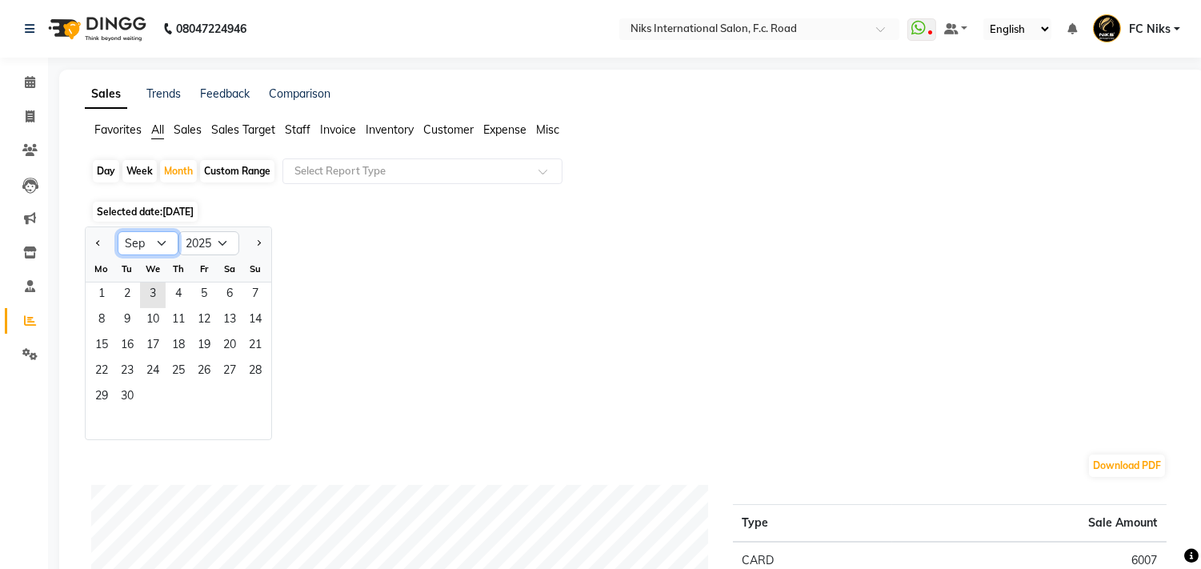
click at [144, 242] on select "Jan Feb Mar Apr May Jun [DATE] Aug Sep Oct Nov Dec" at bounding box center [148, 243] width 61 height 24
select select "8"
click at [118, 231] on select "Jan Feb Mar Apr May Jun [DATE] Aug Sep Oct Nov Dec" at bounding box center [148, 243] width 61 height 24
click at [203, 300] on span "1" at bounding box center [204, 295] width 26 height 26
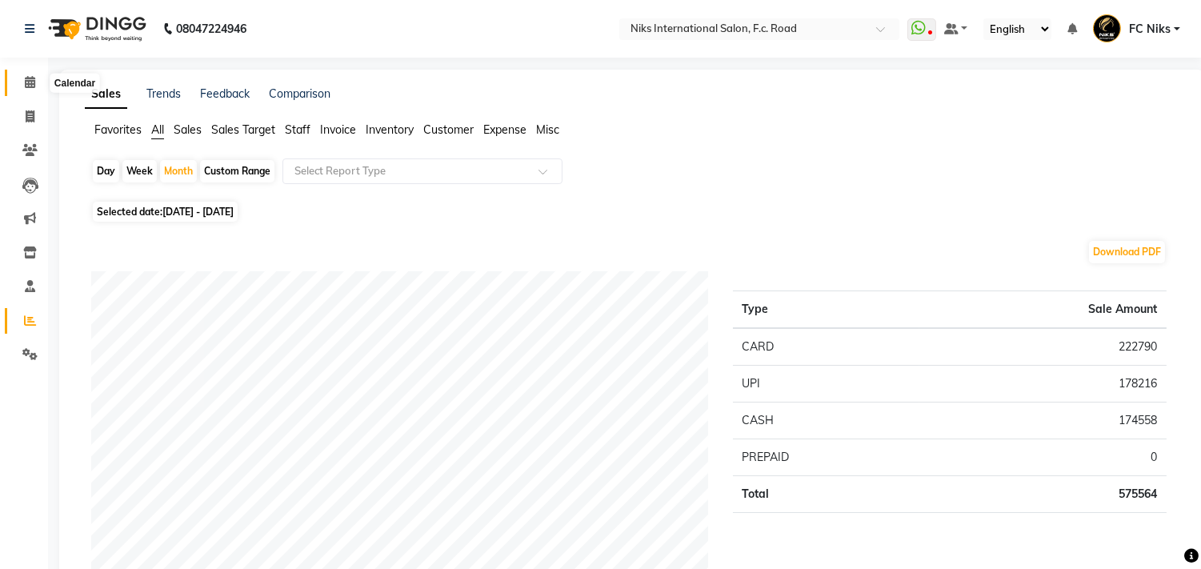
click at [22, 78] on span at bounding box center [30, 83] width 28 height 18
